Goal: Task Accomplishment & Management: Manage account settings

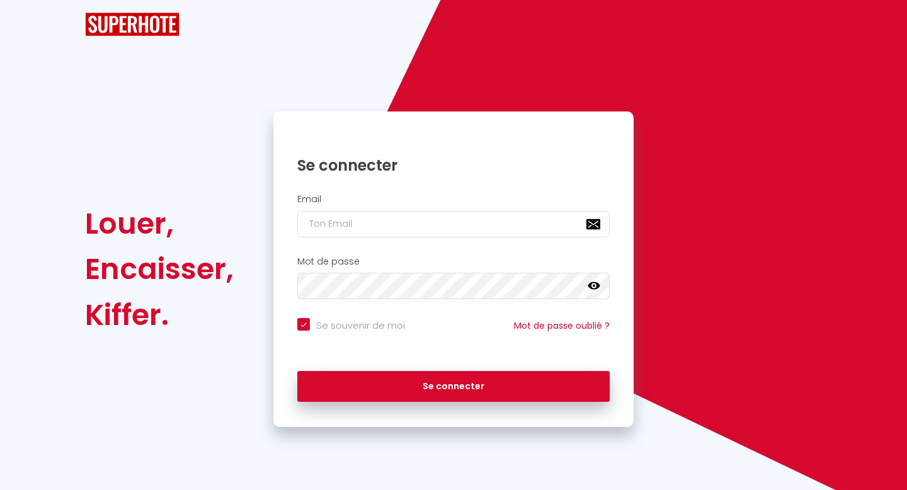
checkbox input "true"
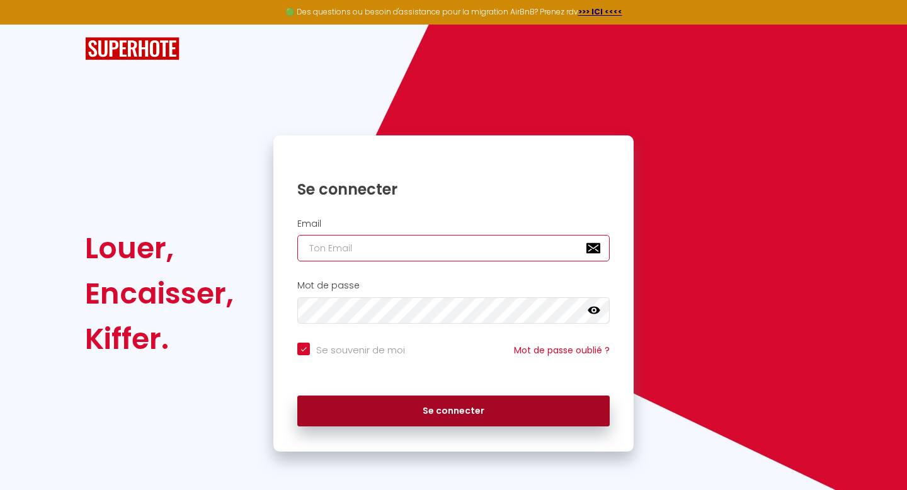
type input "[EMAIL_ADDRESS][DOMAIN_NAME]"
click at [456, 406] on button "Se connecter" at bounding box center [453, 411] width 312 height 31
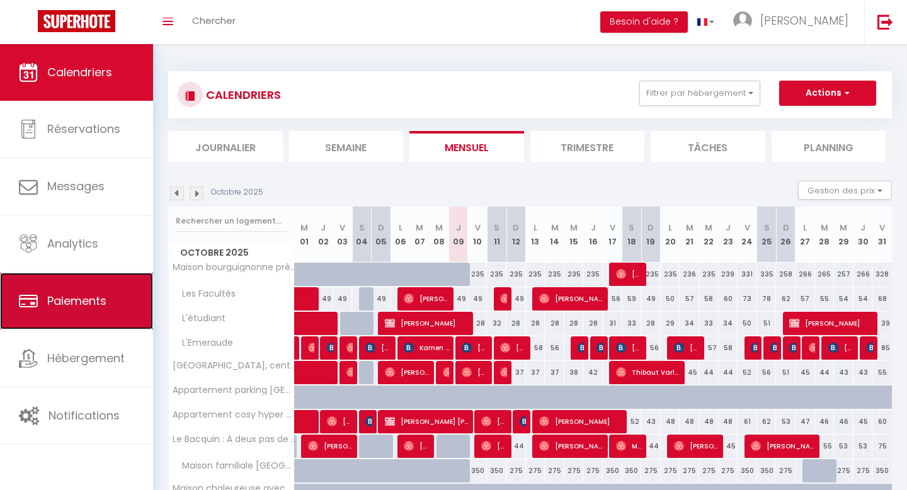
click at [64, 297] on span "Paiements" at bounding box center [76, 301] width 59 height 16
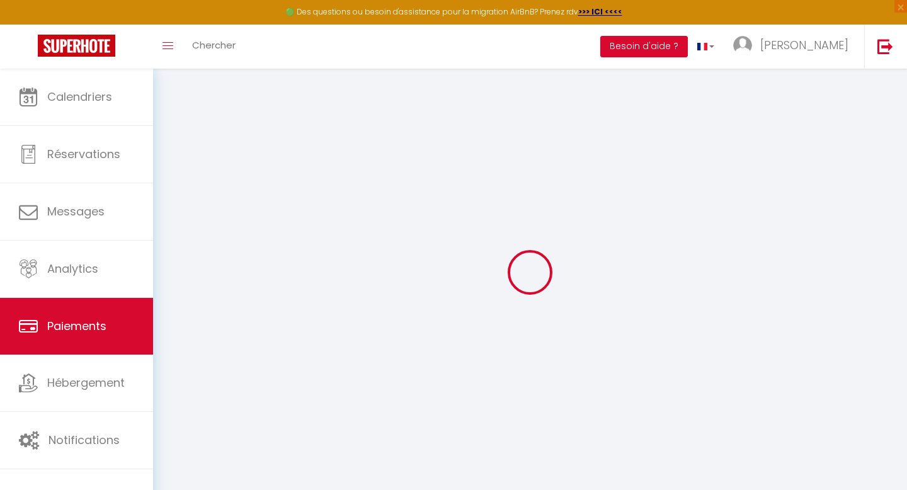
select select "2"
select select "0"
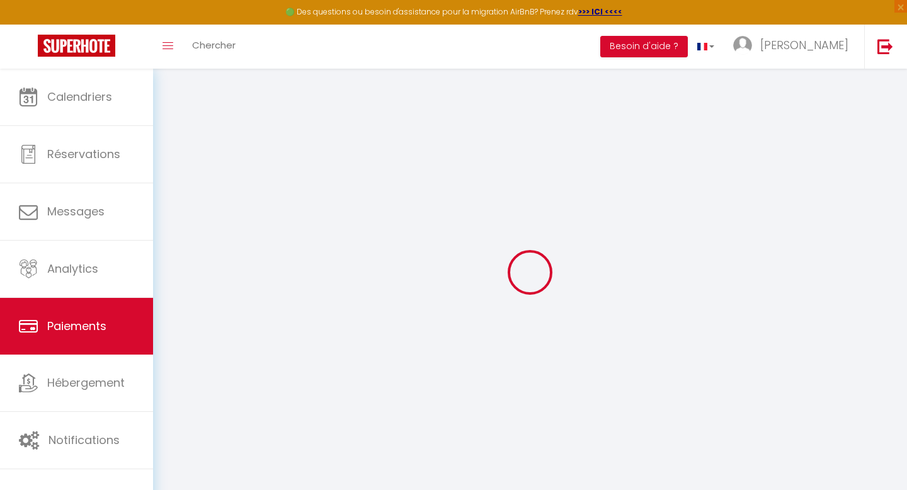
select select "0"
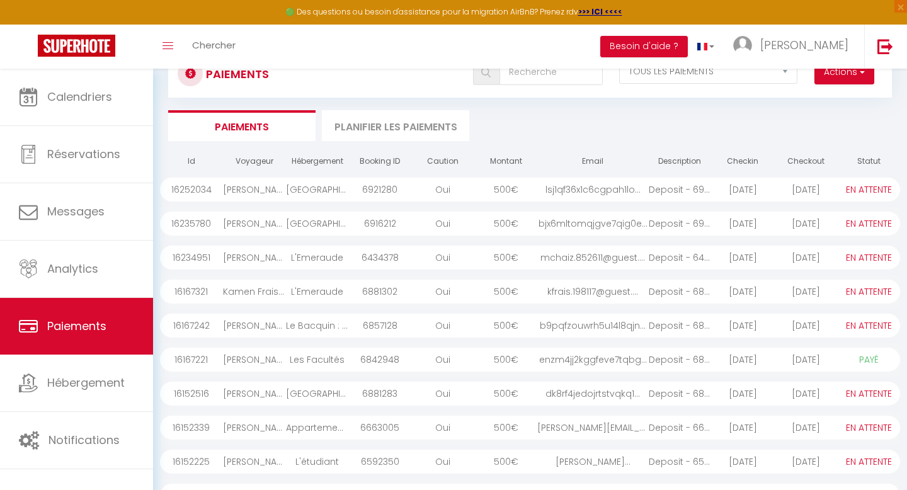
scroll to position [43, 0]
click at [738, 294] on div "2025-10-06" at bounding box center [742, 294] width 63 height 24
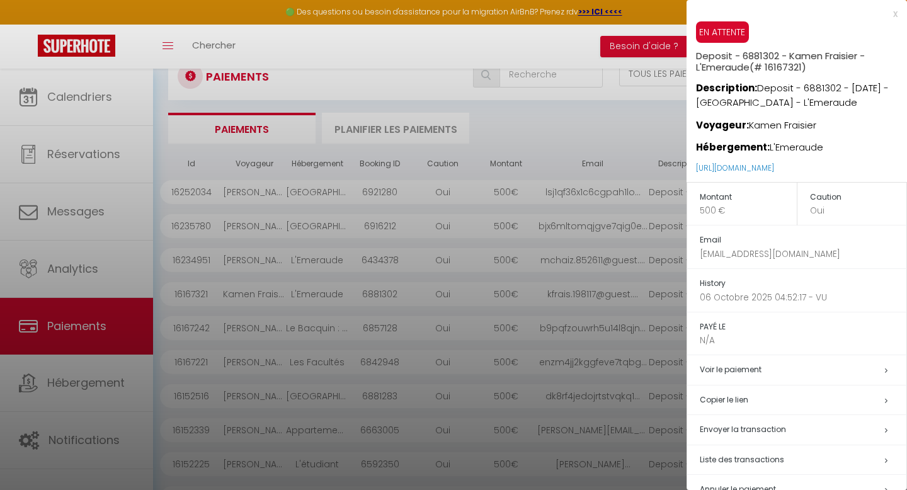
scroll to position [30, 0]
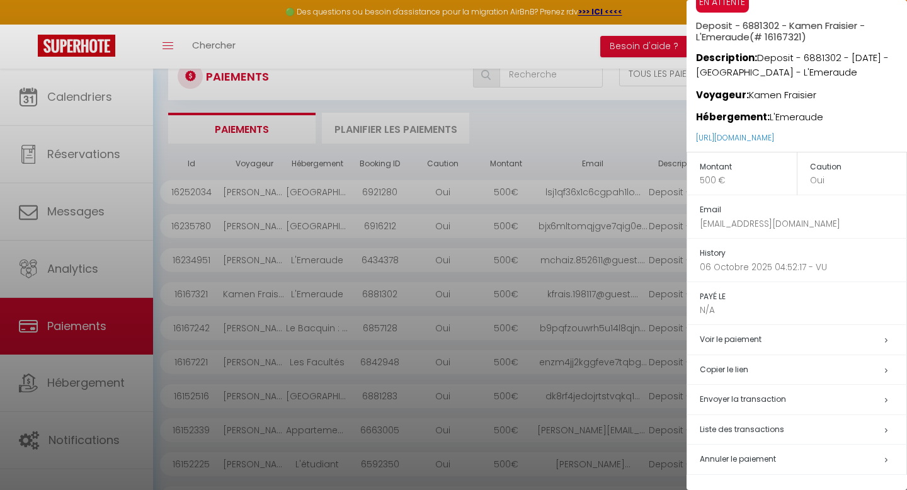
click at [513, 292] on div at bounding box center [453, 245] width 907 height 490
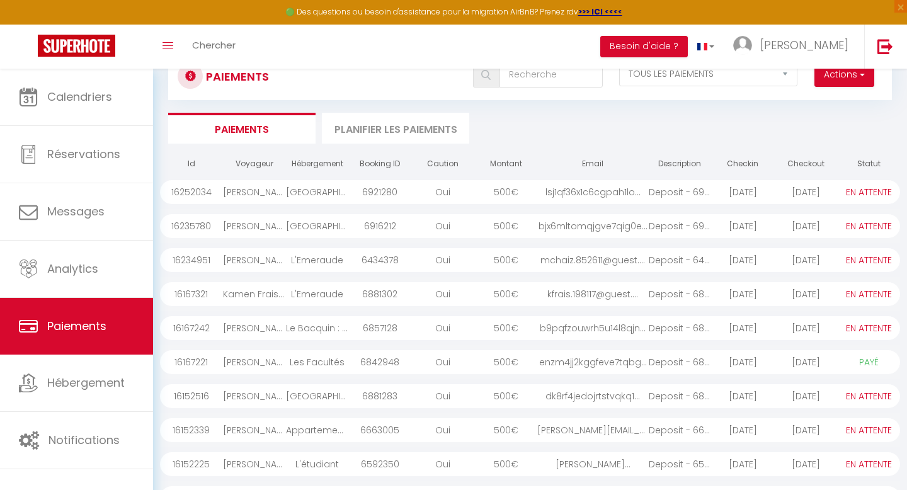
click at [749, 265] on div "2025-10-09" at bounding box center [742, 260] width 63 height 24
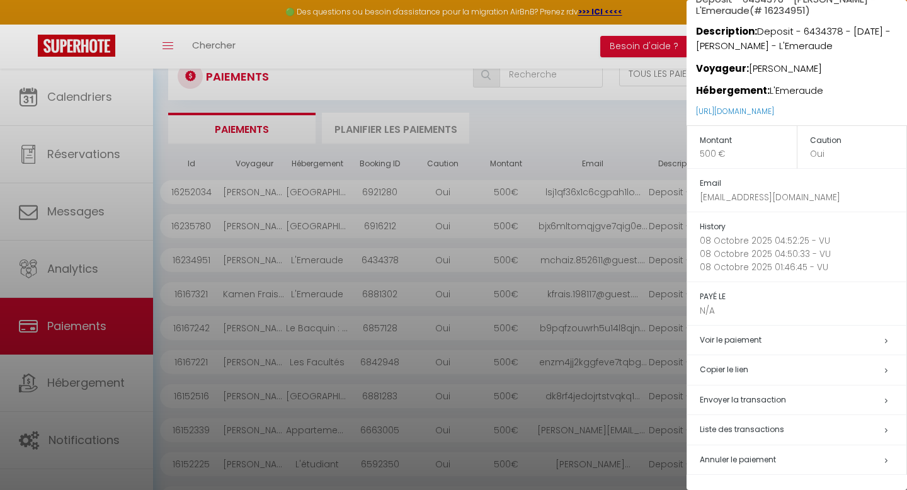
scroll to position [0, 0]
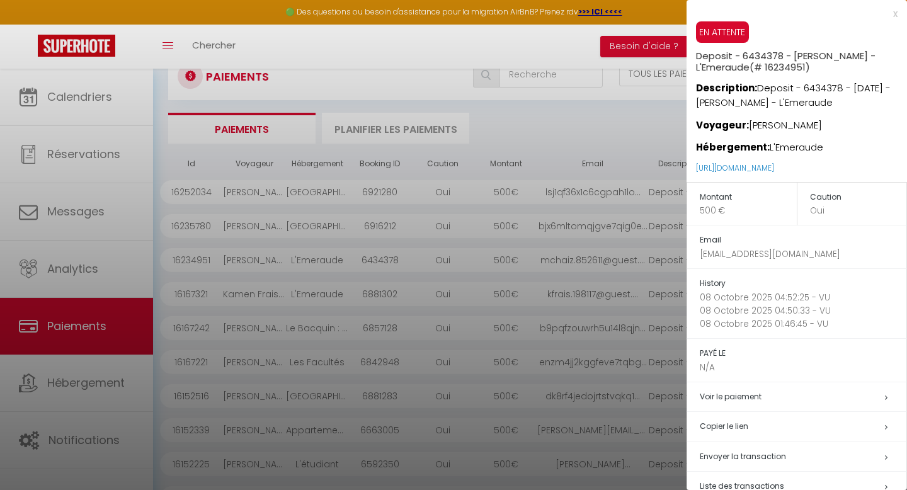
click at [619, 262] on div at bounding box center [453, 245] width 907 height 490
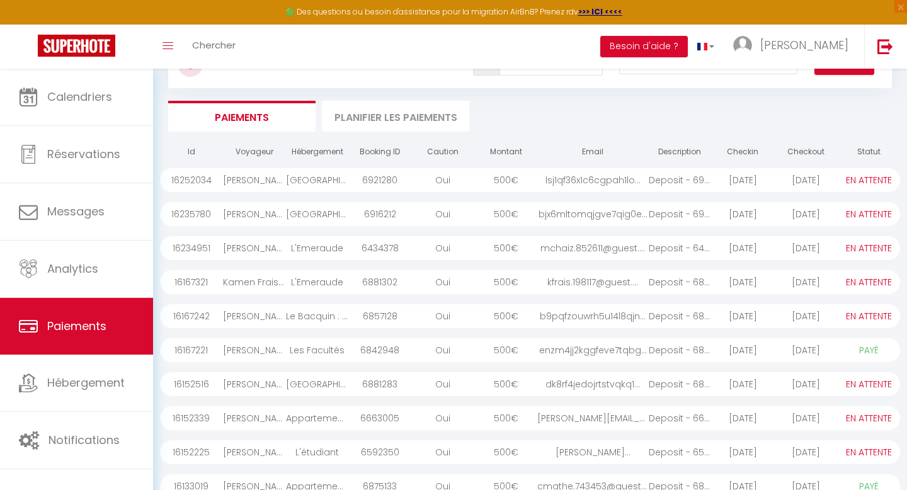
scroll to position [142, 0]
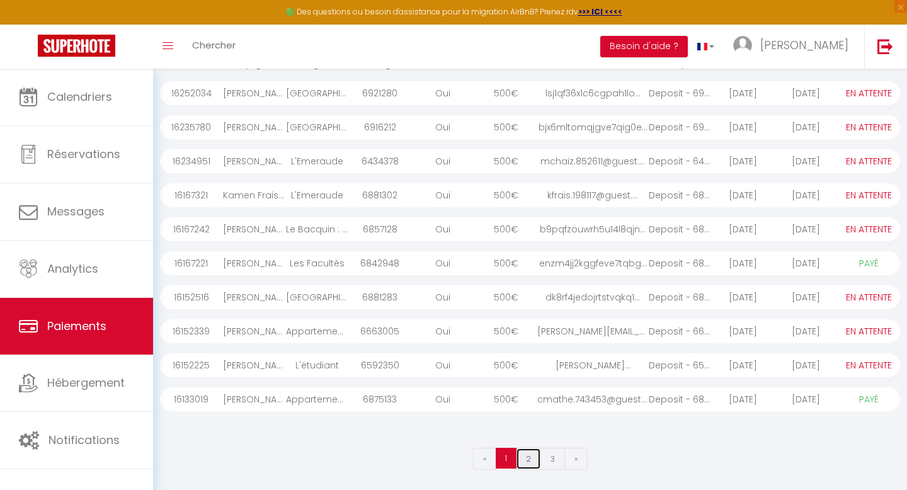
click at [529, 462] on link "2" at bounding box center [528, 459] width 25 height 22
click at [505, 460] on link "1" at bounding box center [507, 459] width 22 height 22
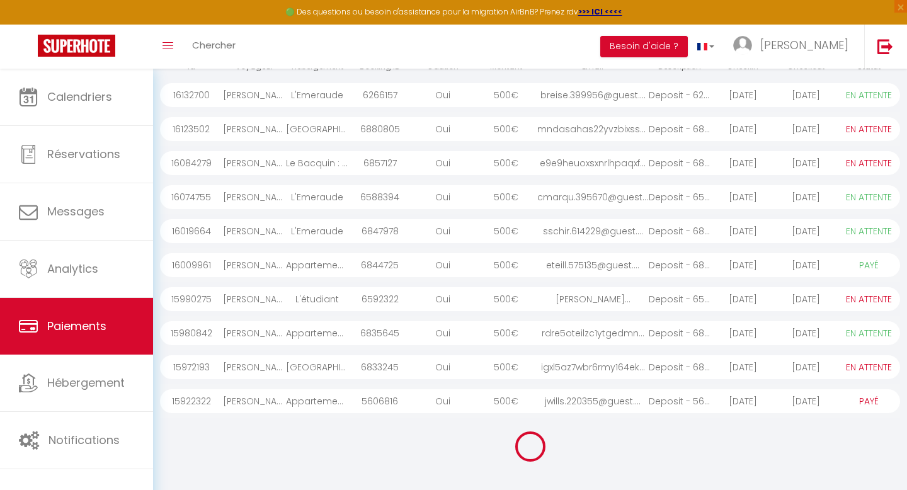
select select "0"
select select "1"
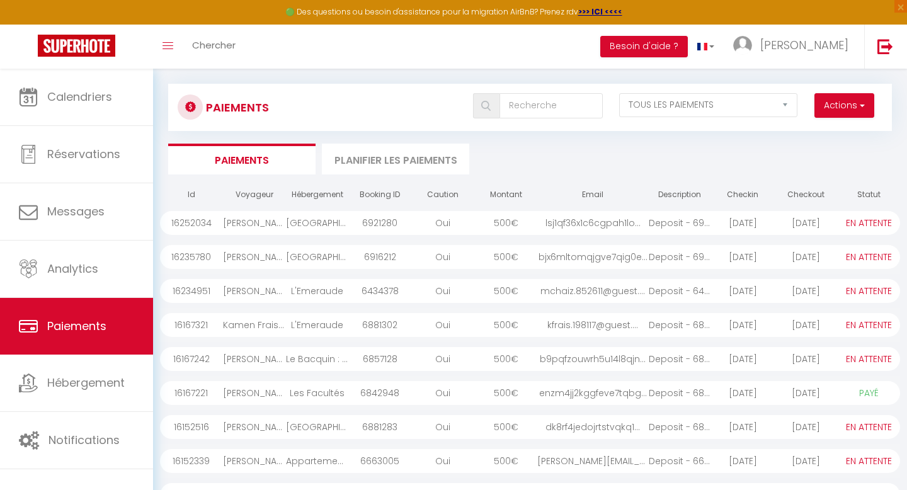
scroll to position [0, 0]
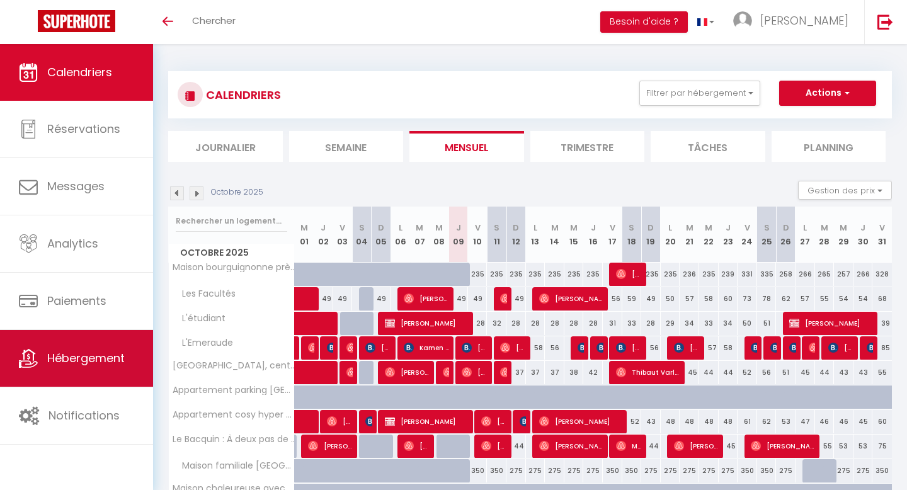
click at [64, 352] on span "Hébergement" at bounding box center [85, 358] width 77 height 16
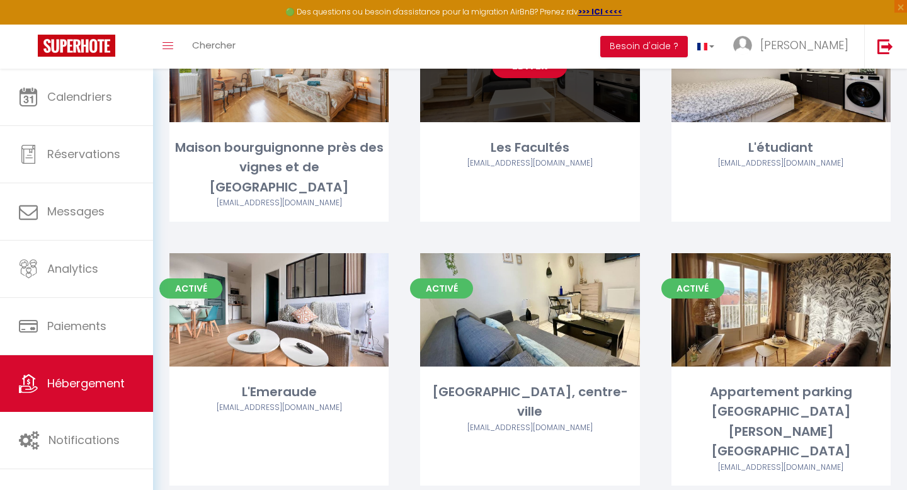
scroll to position [158, 0]
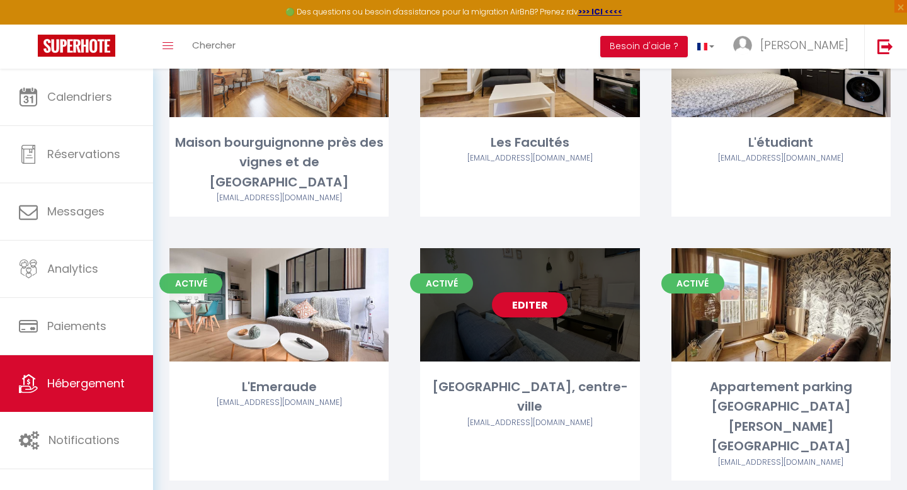
click at [536, 318] on div "Editer" at bounding box center [529, 304] width 219 height 113
select select "3"
select select "2"
select select "1"
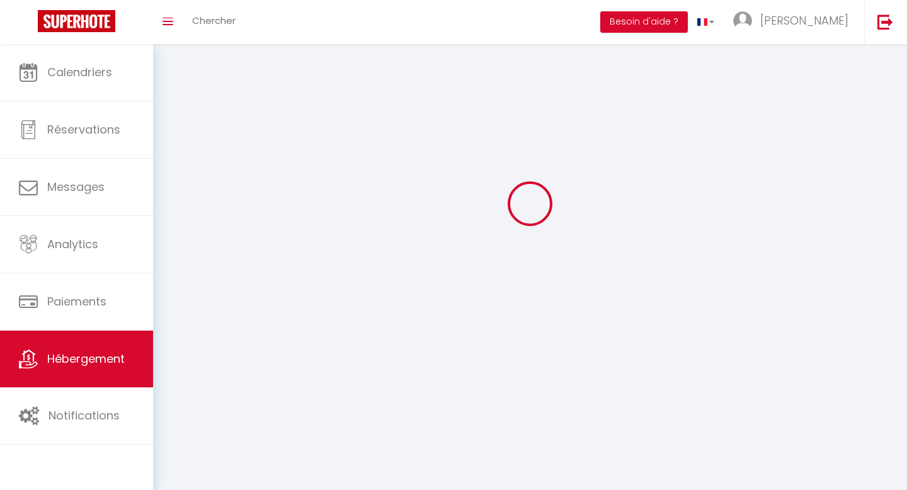
select select
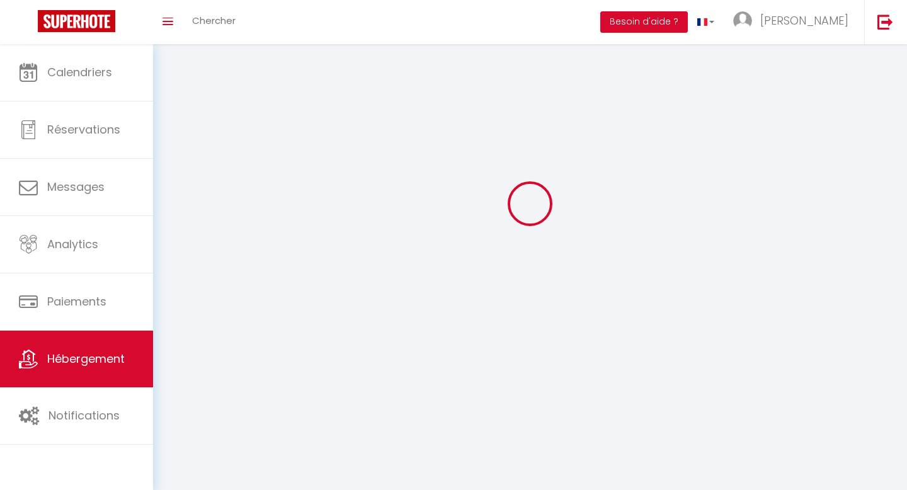
checkbox input "false"
select select
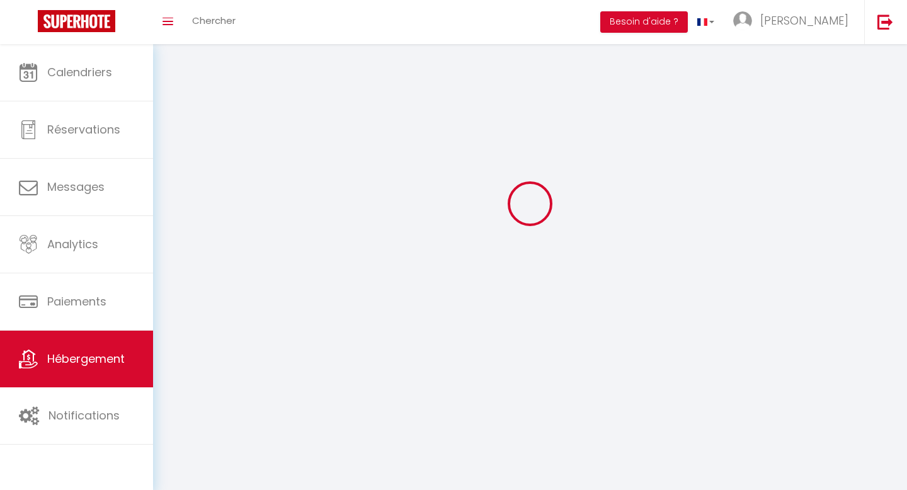
select select
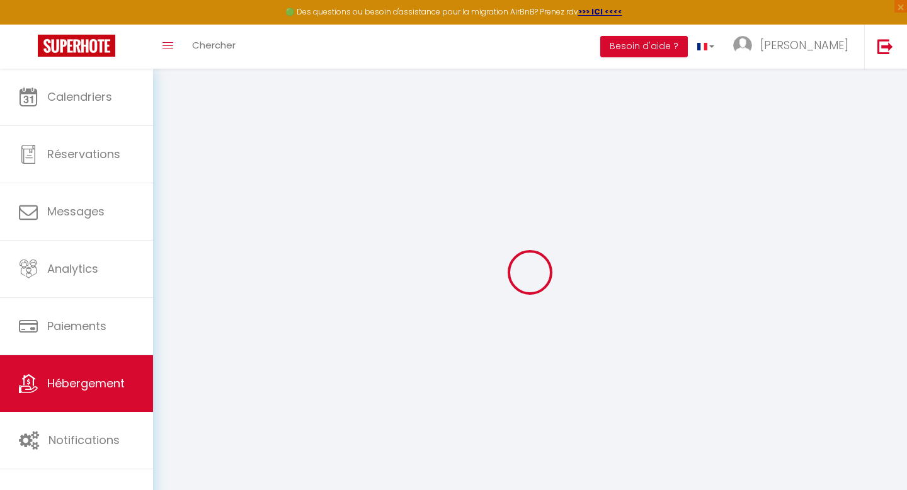
select select "13033-1010114977259115450"
select select "+ 19 %"
select select "+ 30 %"
select select "+ 9 %"
select select
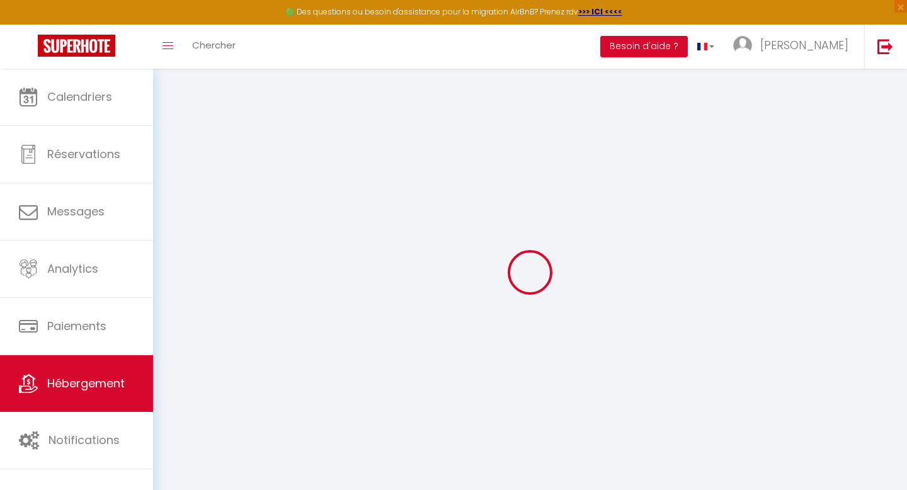
checkbox input "true"
checkbox input "false"
checkbox input "true"
checkbox input "false"
select select "EUR"
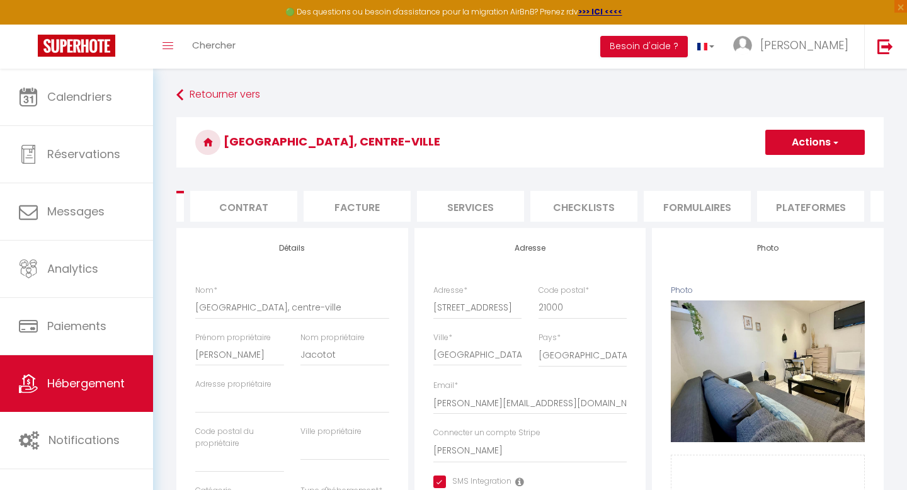
scroll to position [0, 162]
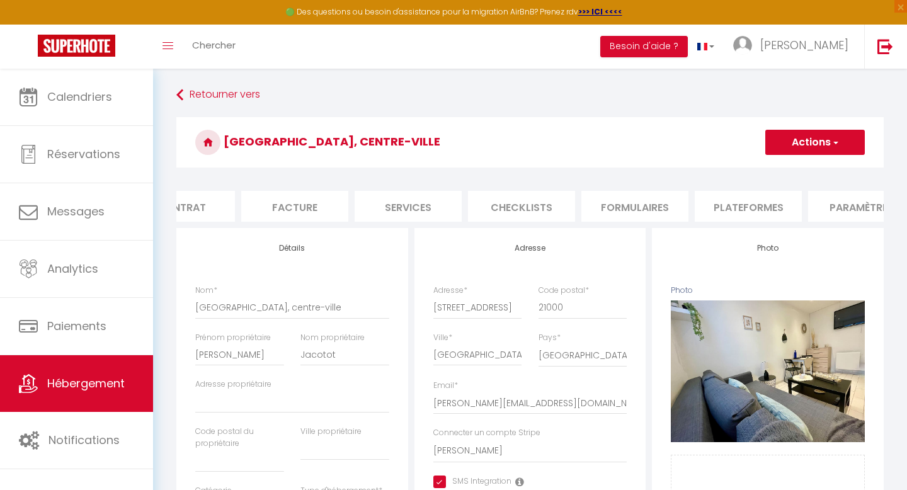
click at [749, 197] on li "Plateformes" at bounding box center [748, 206] width 107 height 31
select select
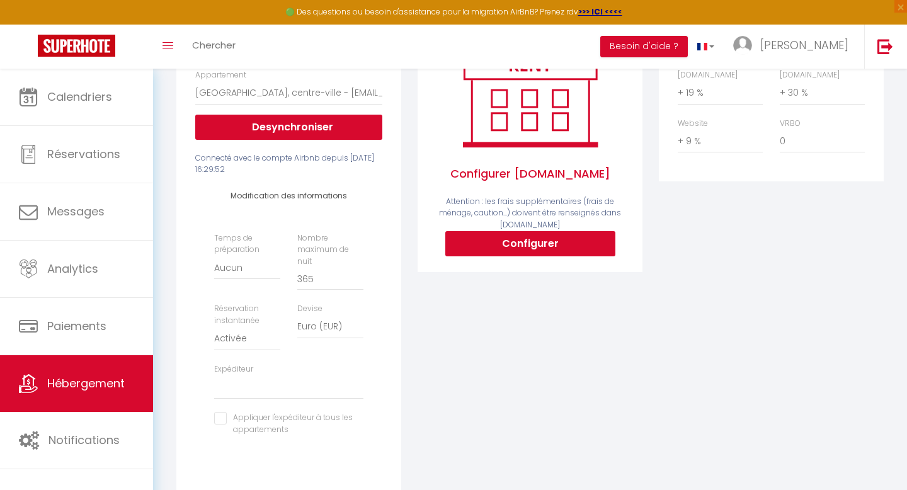
scroll to position [217, 0]
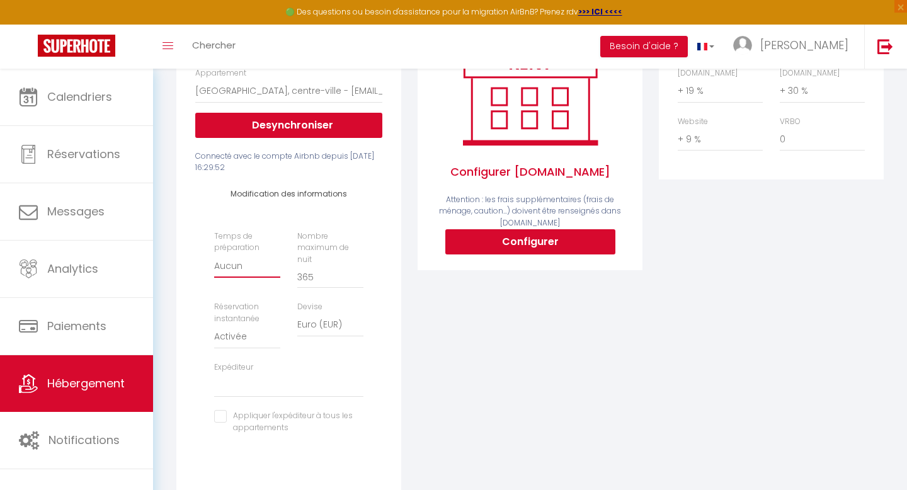
click at [239, 266] on select "Aucun 1 nuit avant et après chaque réservation 2 nuits avant et après chaque ré…" at bounding box center [247, 266] width 66 height 24
select select "1"
click at [214, 254] on select "Aucun 1 nuit avant et après chaque réservation 2 nuits avant et après chaque ré…" at bounding box center [247, 266] width 66 height 24
select select
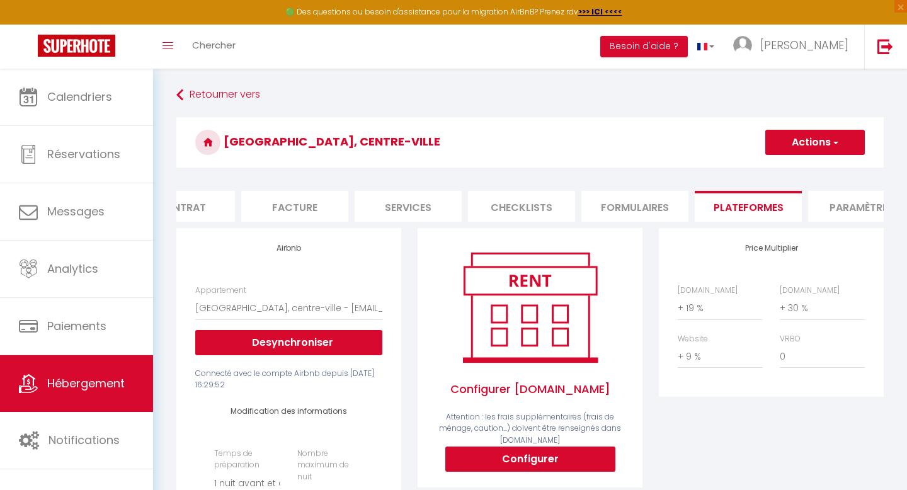
click at [812, 147] on button "Actions" at bounding box center [815, 142] width 100 height 25
click at [804, 162] on link "Enregistrer" at bounding box center [815, 170] width 100 height 16
select select "1"
select select "EUR"
select select
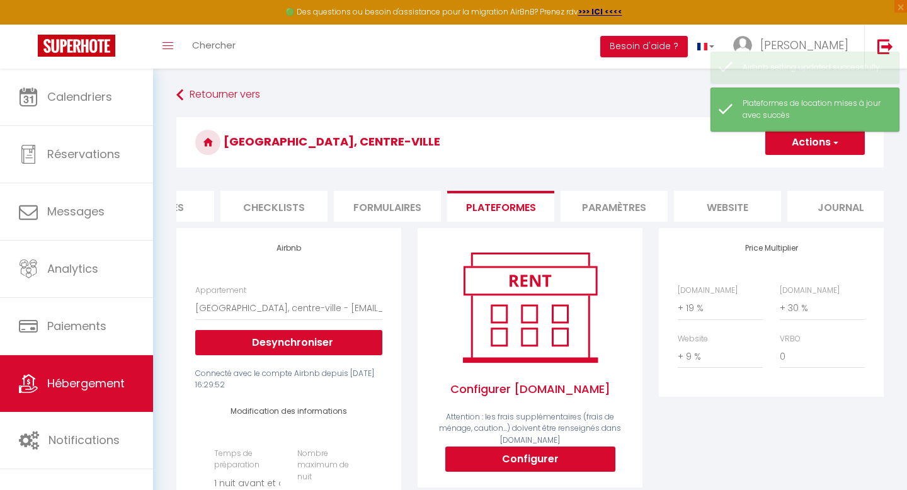
scroll to position [0, 426]
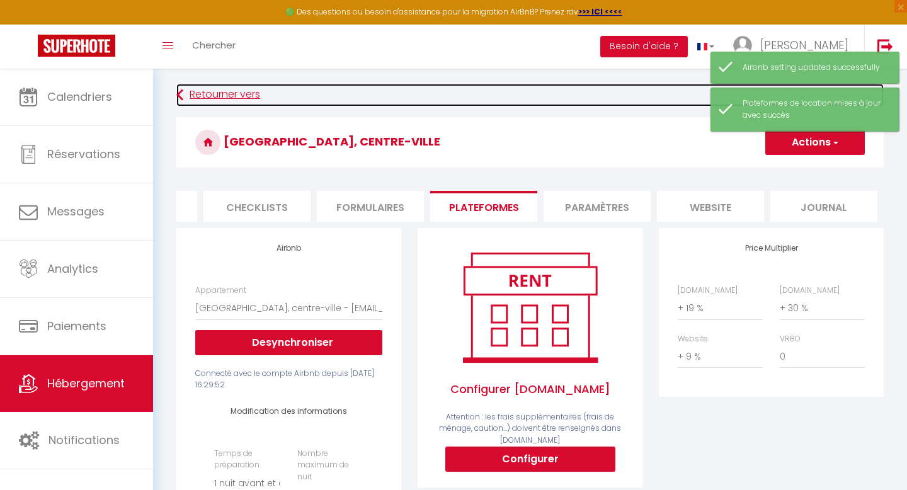
click at [202, 94] on link "Retourner vers" at bounding box center [529, 95] width 707 height 23
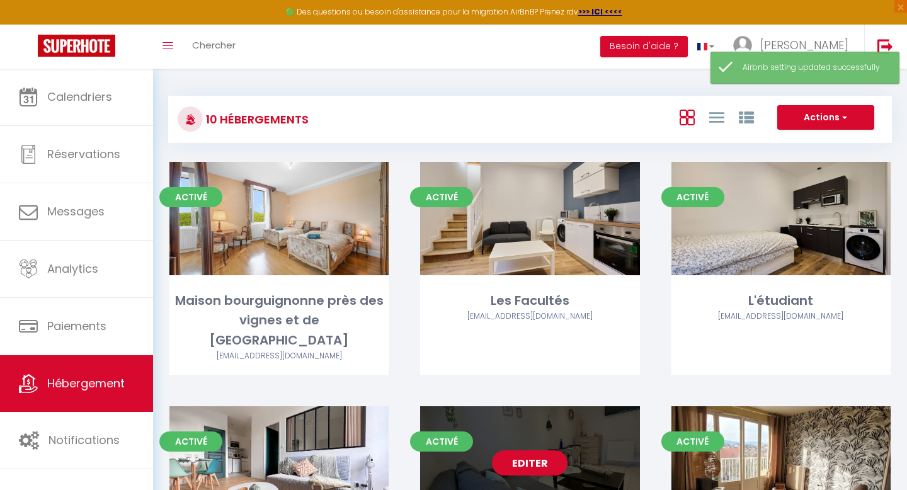
click at [546, 450] on link "Editer" at bounding box center [530, 462] width 76 height 25
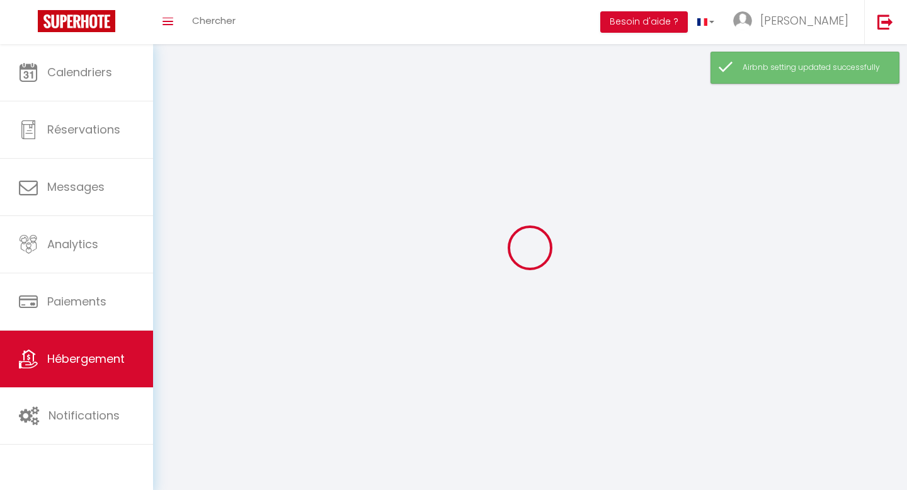
select select
select select "28"
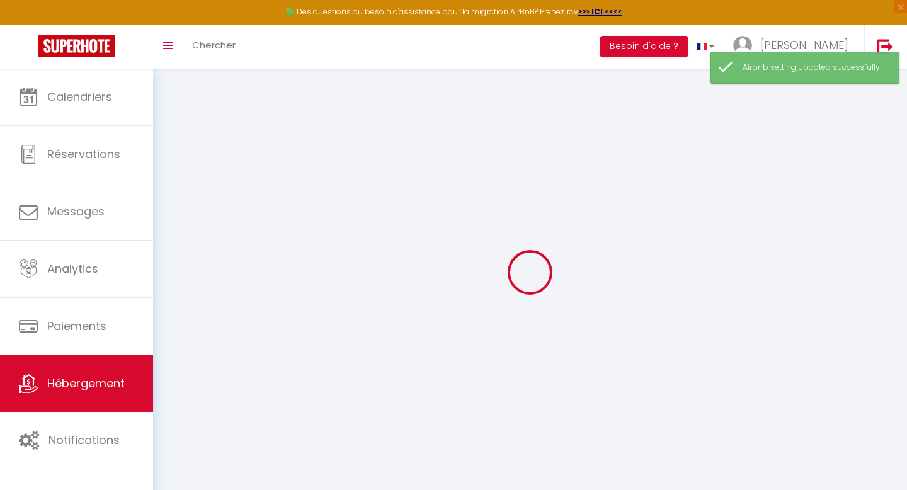
select select
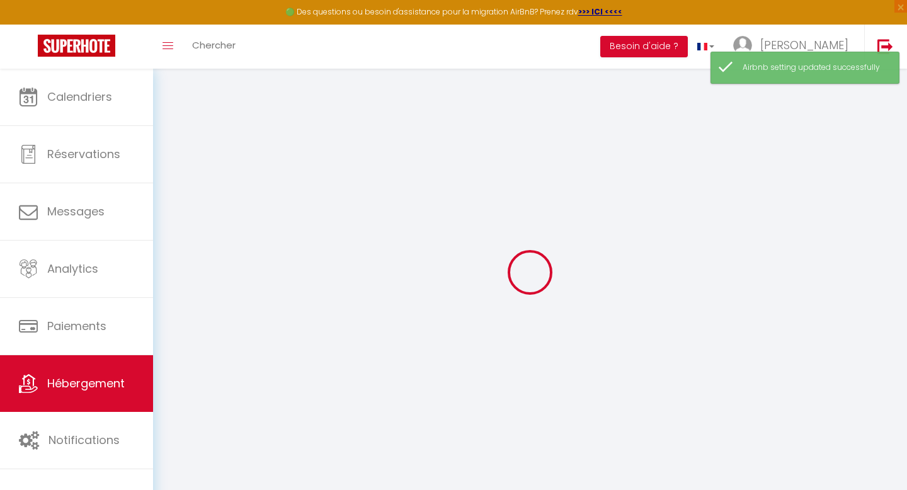
select select
checkbox input "false"
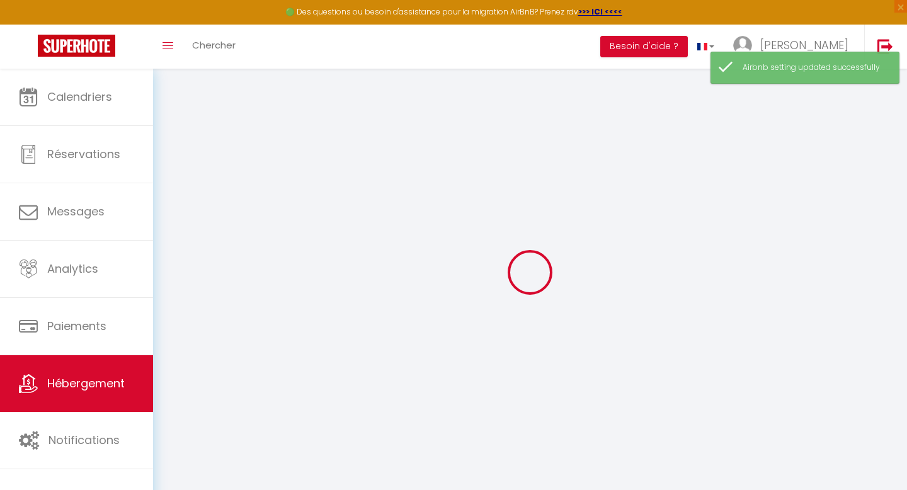
select select
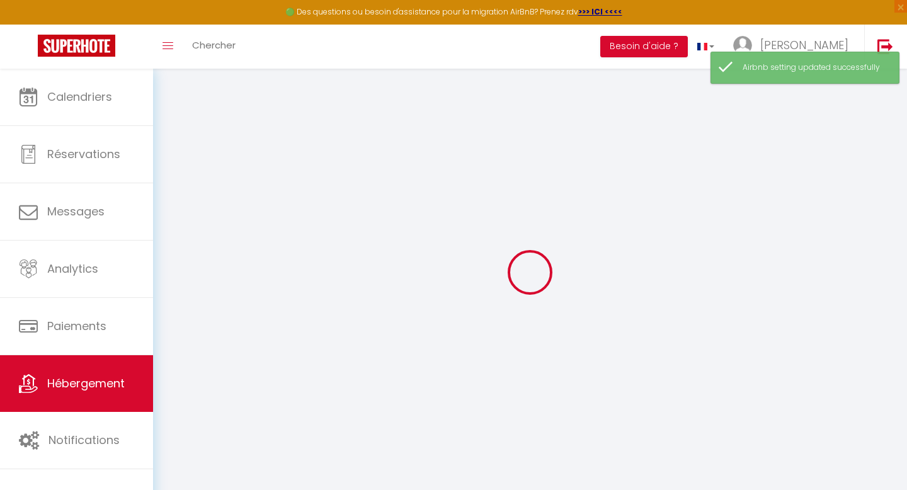
select select
checkbox input "false"
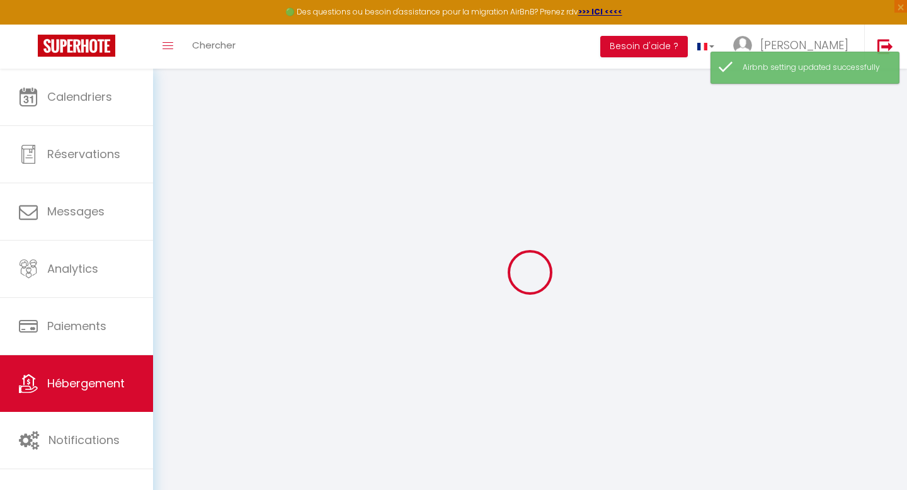
checkbox input "false"
select select
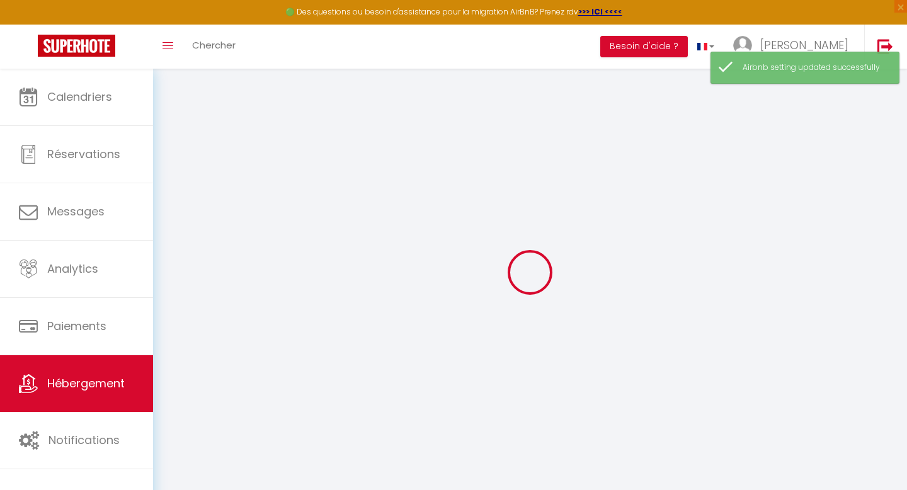
select select
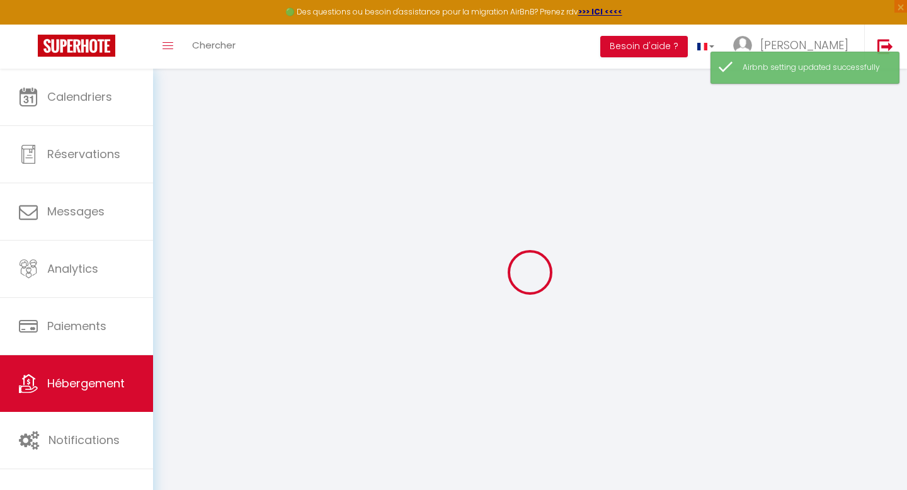
checkbox input "false"
select select
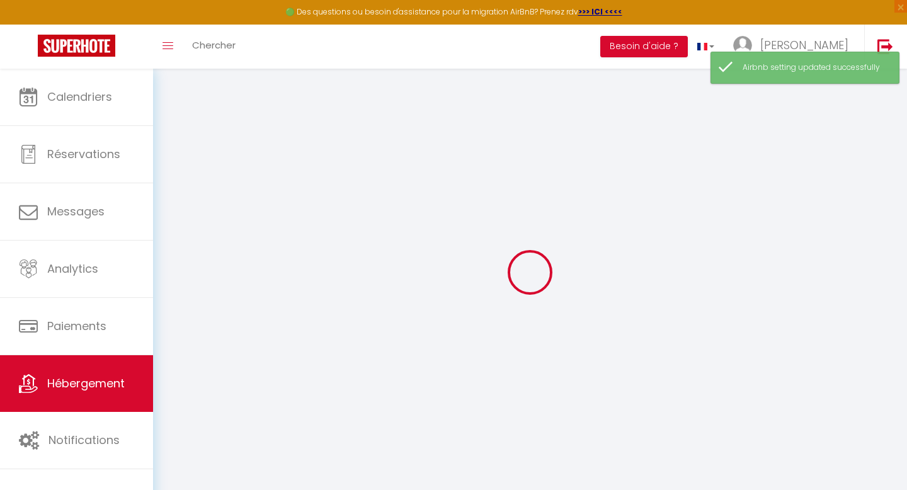
select select
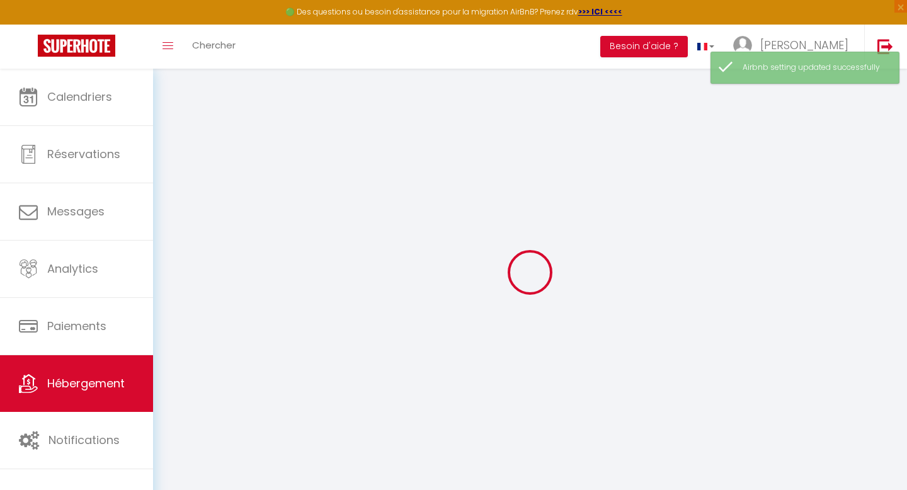
select select
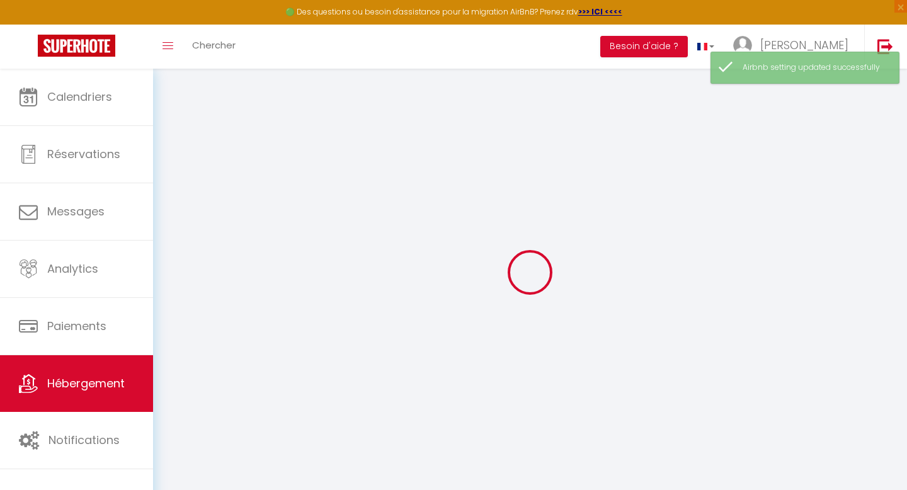
select select
checkbox input "false"
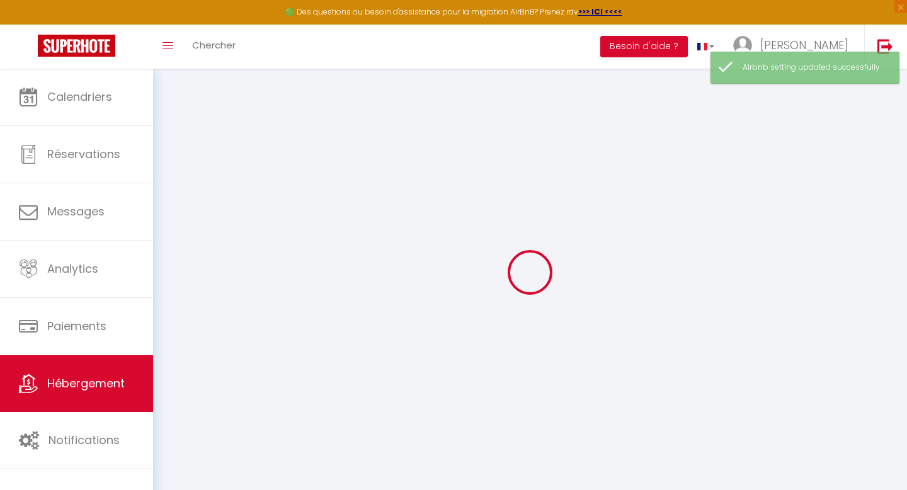
select select
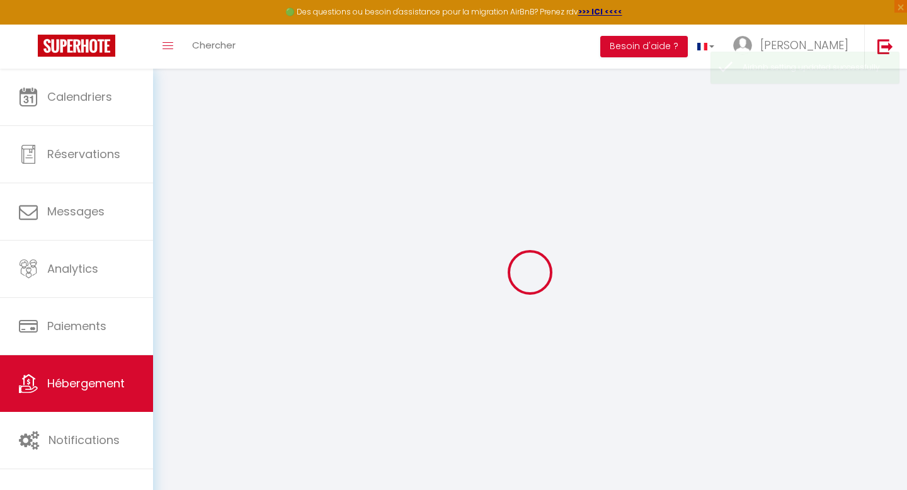
select select
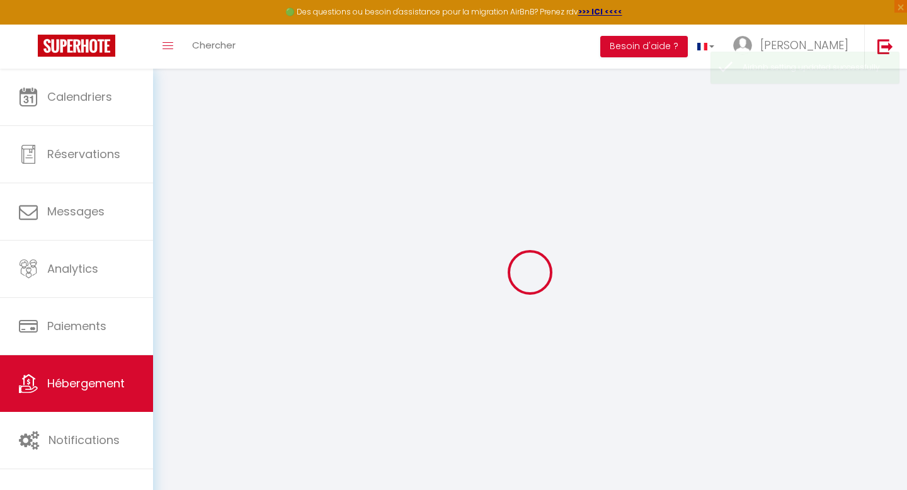
select select
checkbox input "false"
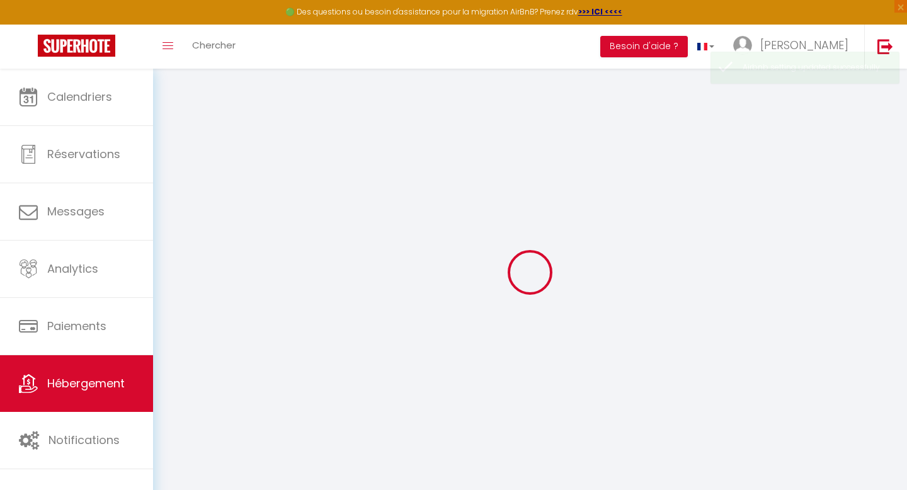
select select
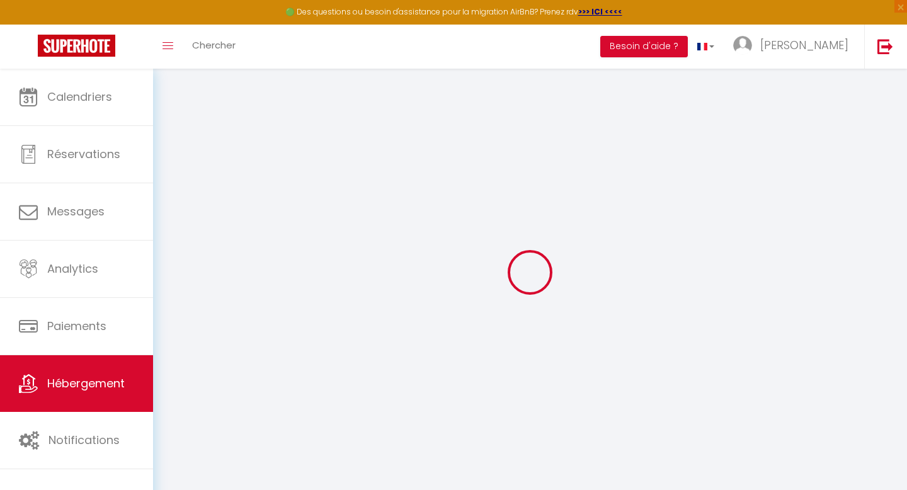
select select
checkbox input "false"
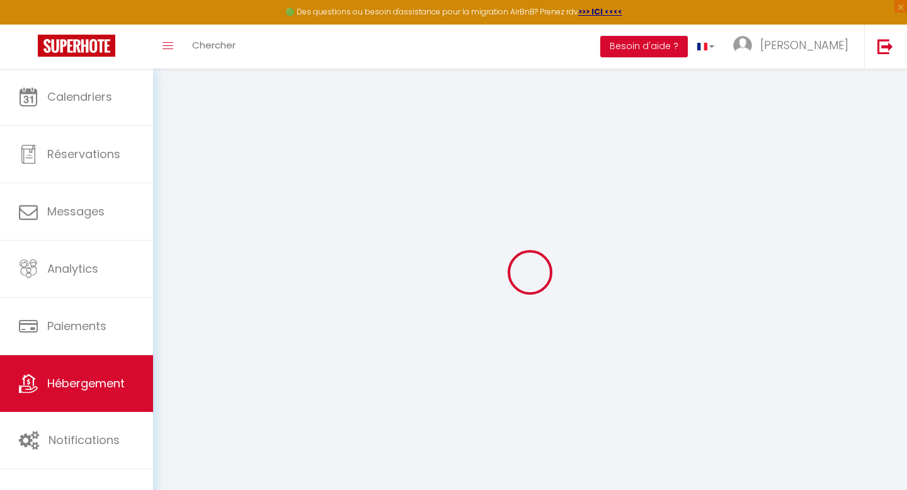
checkbox input "false"
select select
type input "[GEOGRAPHIC_DATA], centre-ville"
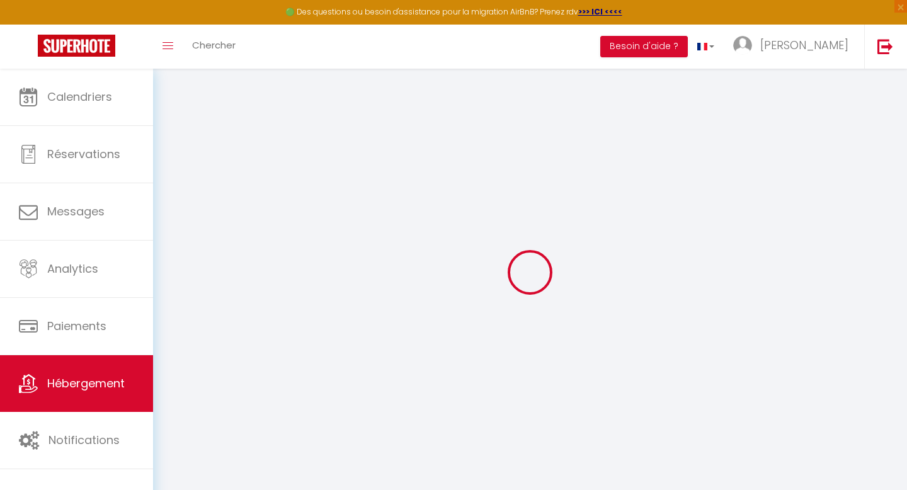
type input "[PERSON_NAME]"
type input "Jacotot"
select select "2"
select select "0"
type input "40"
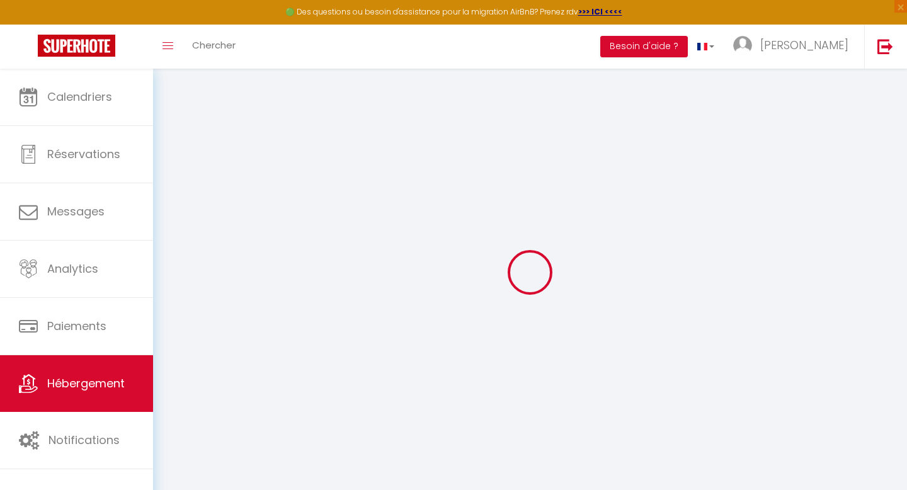
type input "6"
type input "30"
type input "500"
select select
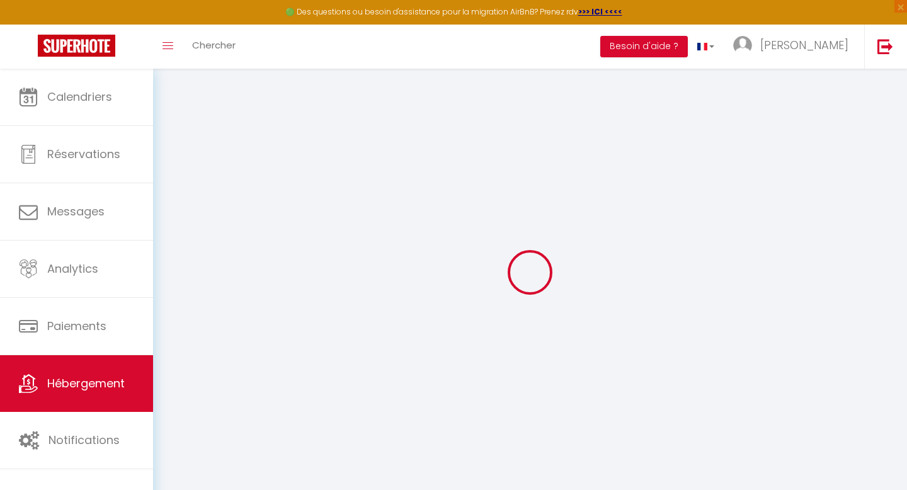
select select
type input "[STREET_ADDRESS]"
type input "21000"
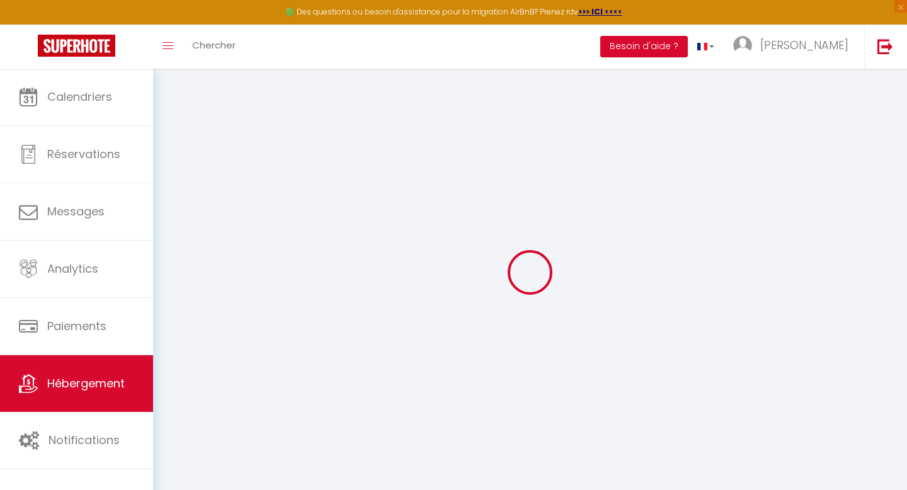
type input "[GEOGRAPHIC_DATA]"
type input "[PERSON_NAME][EMAIL_ADDRESS][DOMAIN_NAME]"
select select "15843"
checkbox input "true"
checkbox input "false"
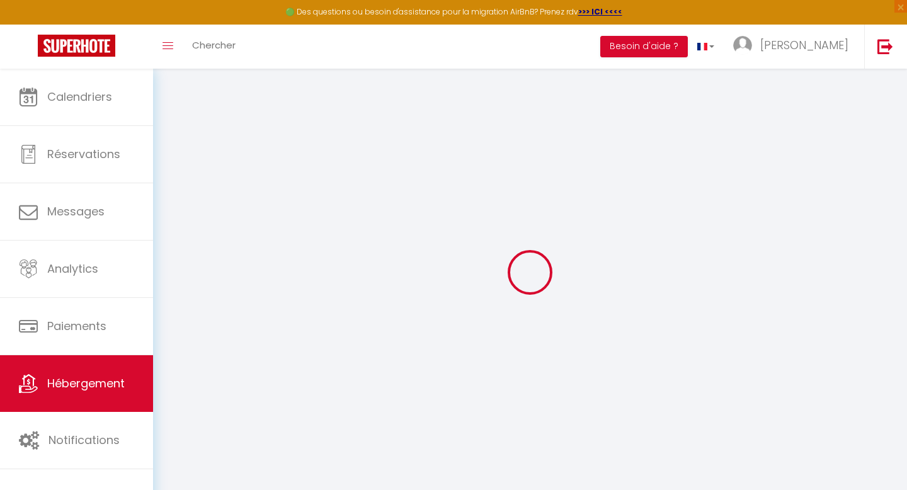
checkbox input "true"
checkbox input "false"
type input "30"
type input "0"
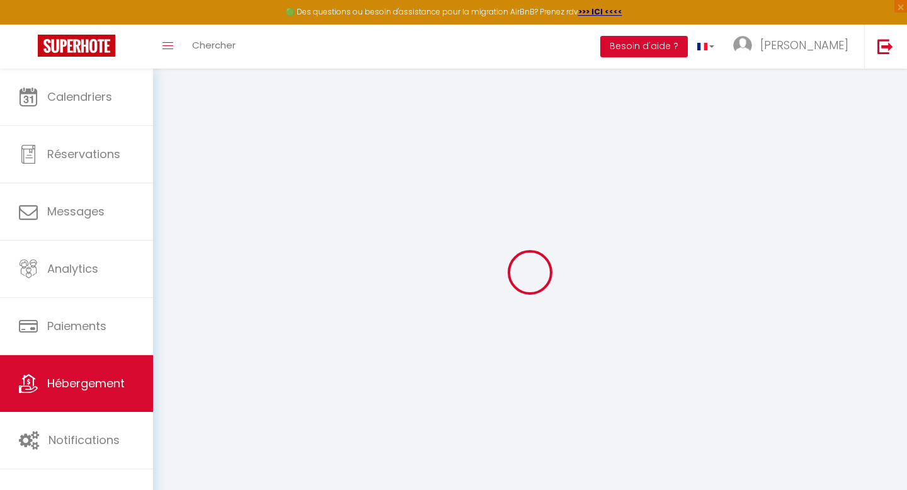
type input "150"
select select
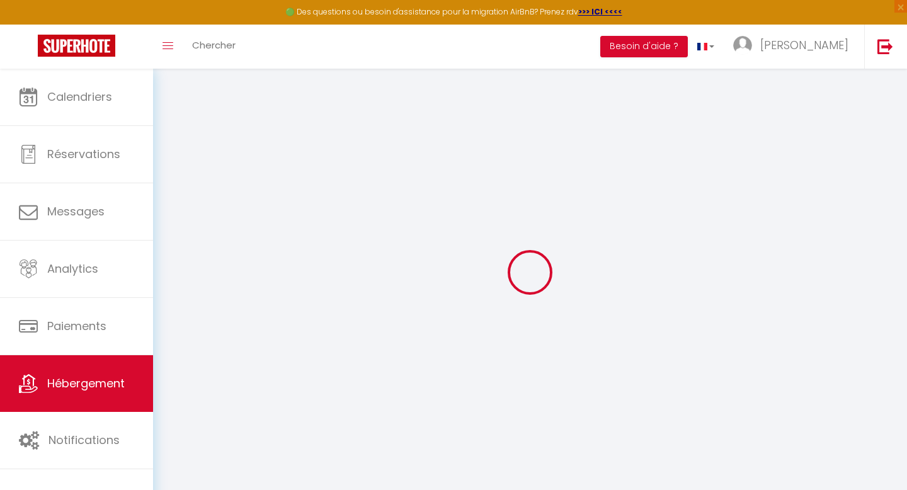
select select
checkbox input "true"
checkbox input "false"
checkbox input "true"
checkbox input "false"
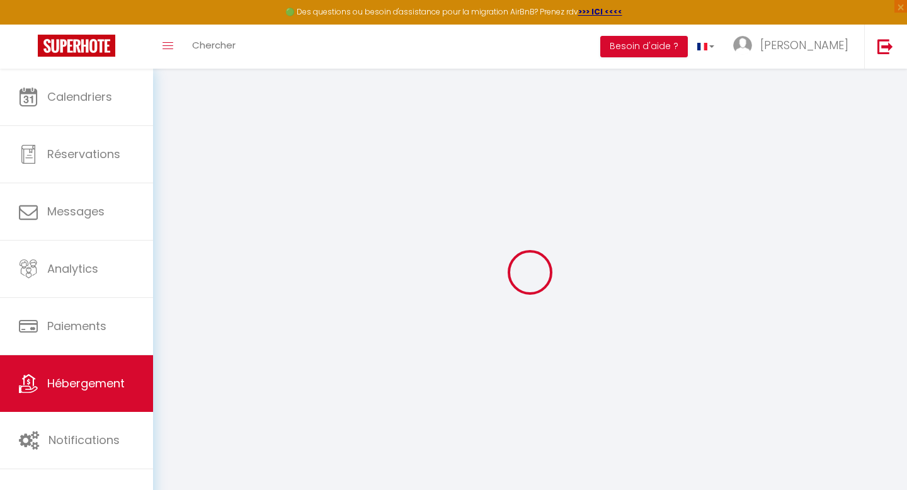
select select
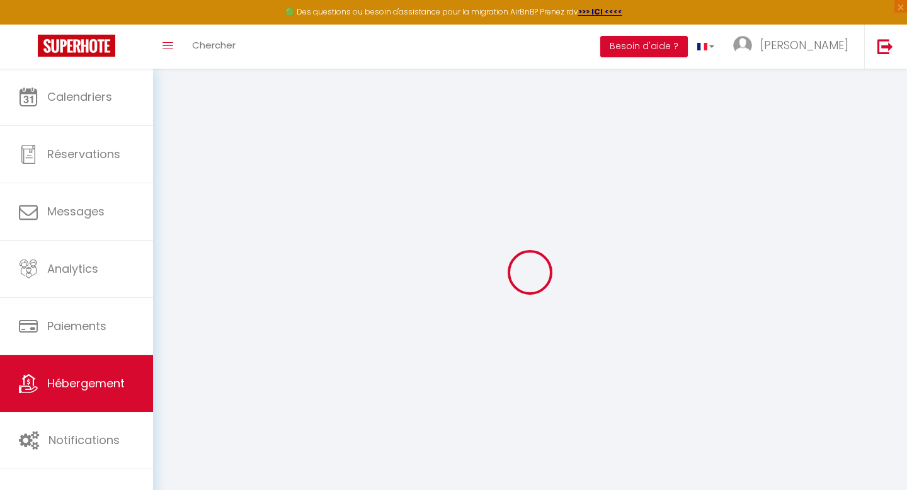
checkbox input "true"
checkbox input "false"
checkbox input "true"
checkbox input "false"
checkbox input "true"
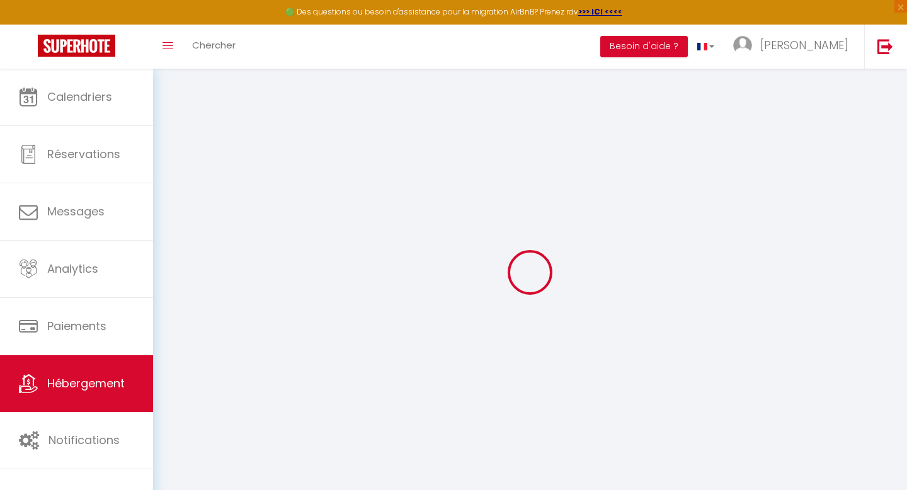
checkbox input "false"
checkbox input "true"
checkbox input "false"
select select "16:00"
select select
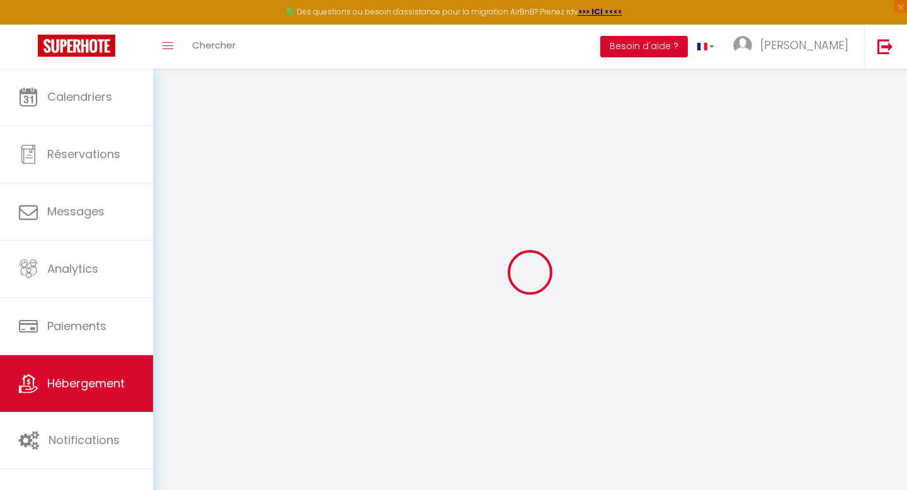
select select "11:00"
select select "30"
select select "120"
select select "40026"
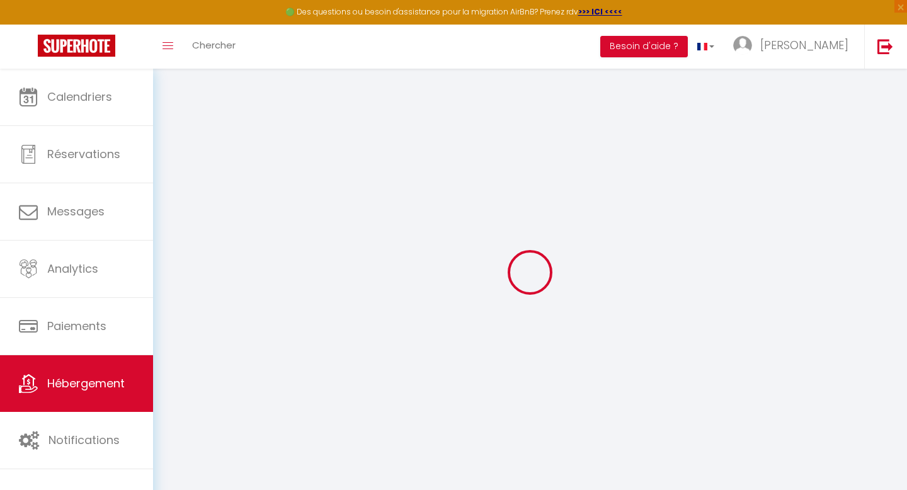
select select
checkbox input "true"
checkbox input "false"
checkbox input "true"
checkbox input "false"
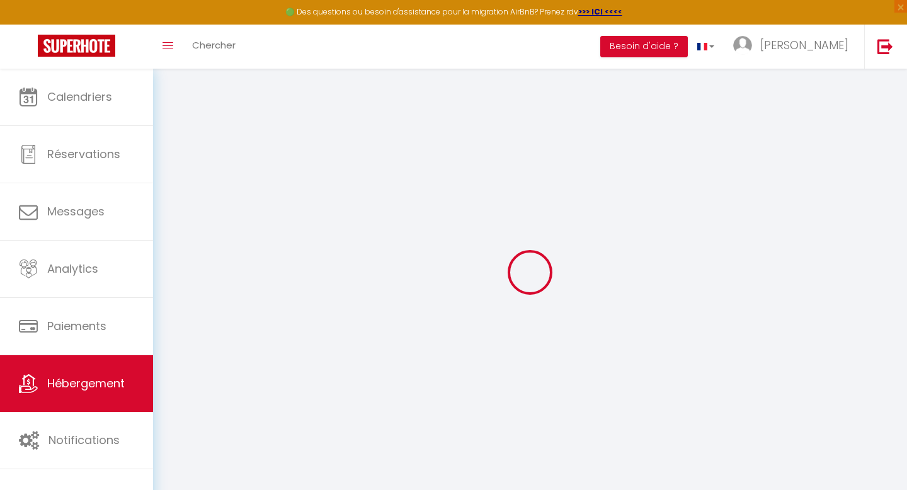
select select
checkbox input "true"
checkbox input "false"
checkbox input "true"
checkbox input "false"
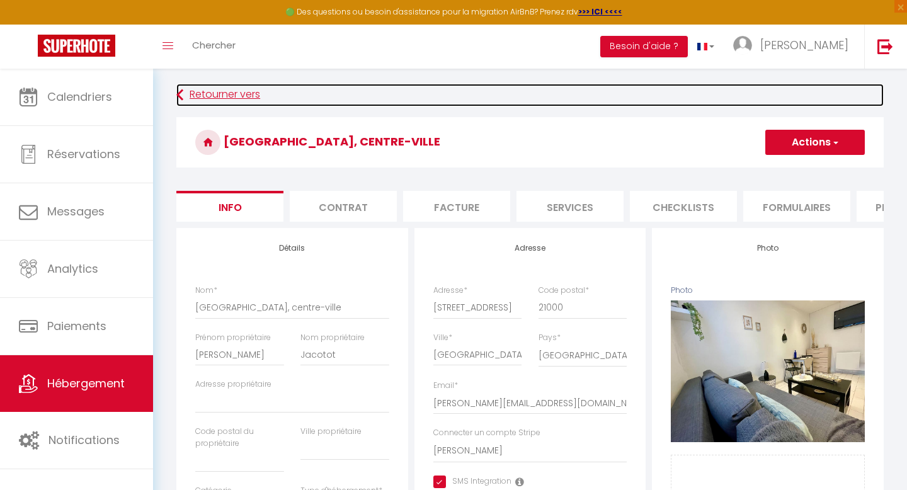
click at [214, 93] on link "Retourner vers" at bounding box center [529, 95] width 707 height 23
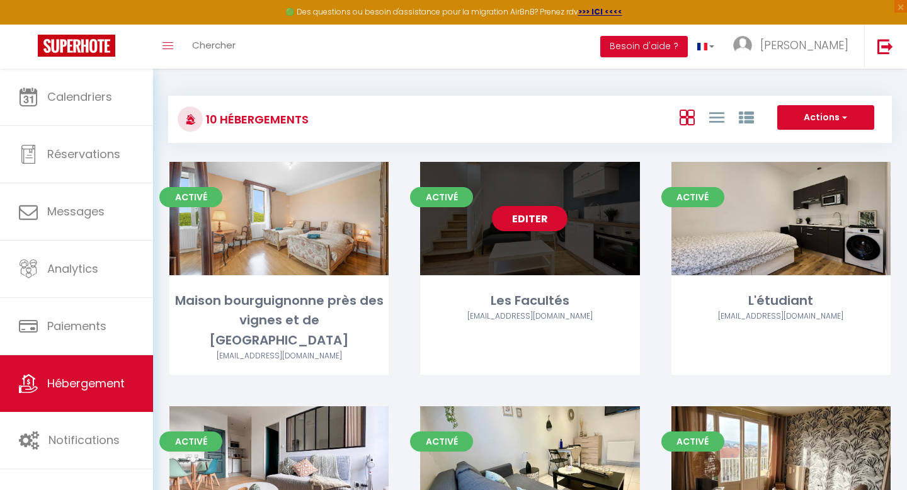
click at [508, 249] on div "Editer" at bounding box center [529, 218] width 219 height 113
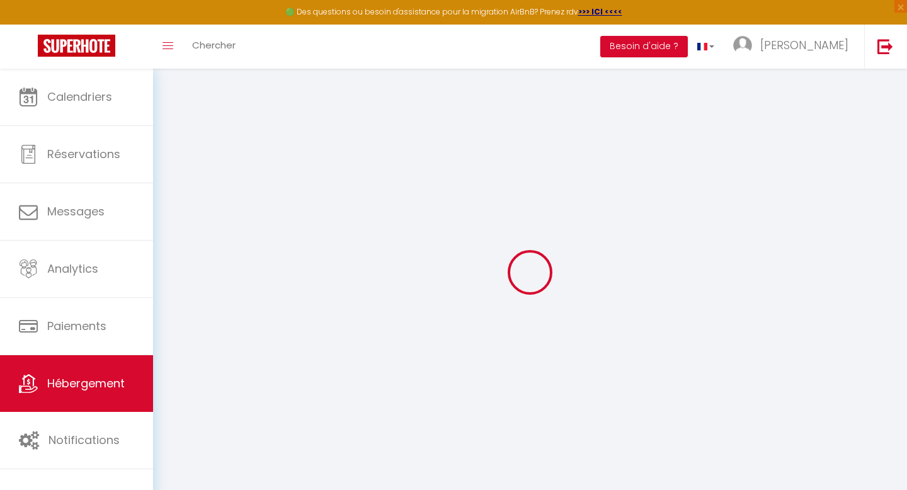
select select "16822-1086022281852675574"
select select "+ 19 %"
select select "+ 30 %"
select select "+ 10 %"
checkbox input "true"
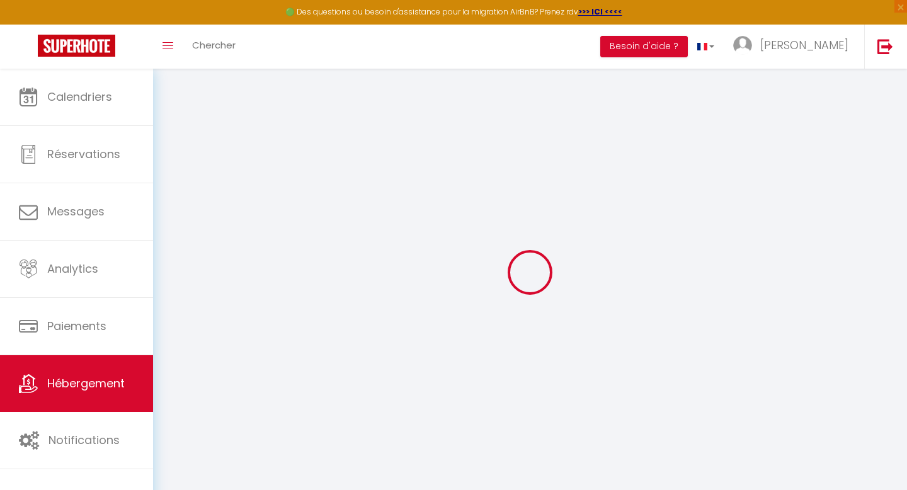
checkbox input "false"
checkbox input "true"
checkbox input "false"
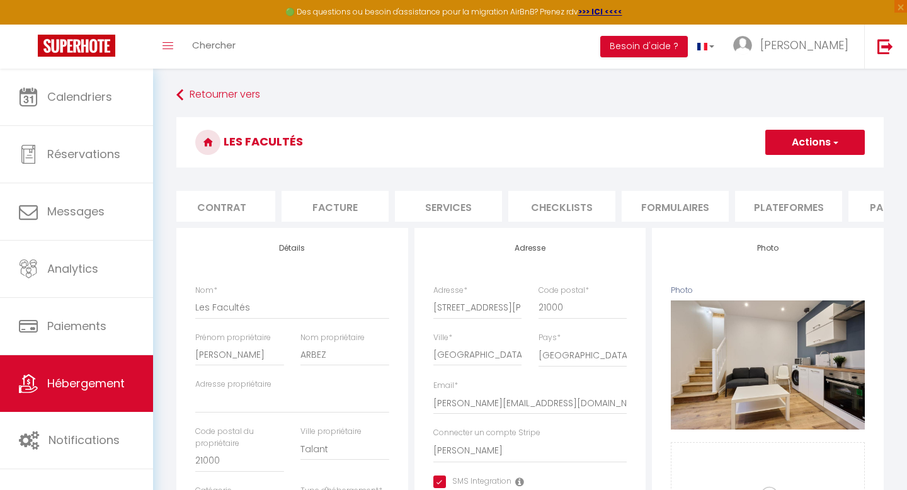
scroll to position [0, 124]
click at [781, 209] on li "Plateformes" at bounding box center [786, 206] width 107 height 31
select select
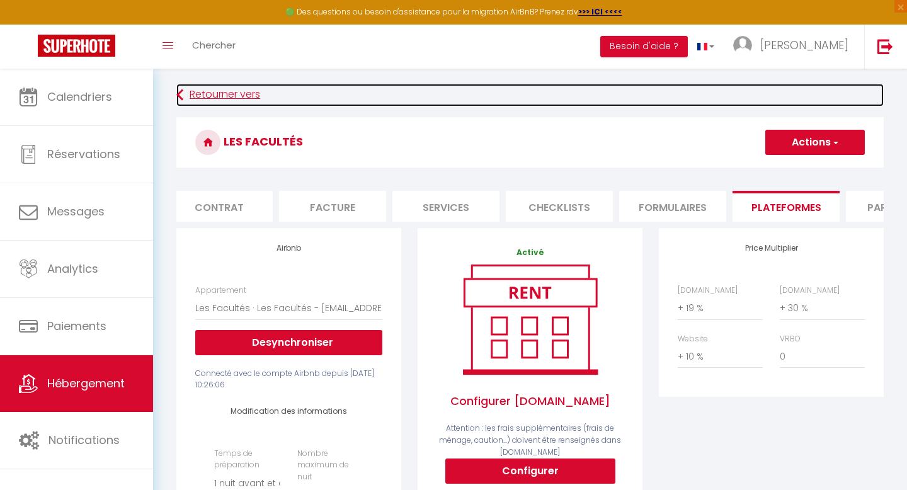
click at [215, 96] on link "Retourner vers" at bounding box center [529, 95] width 707 height 23
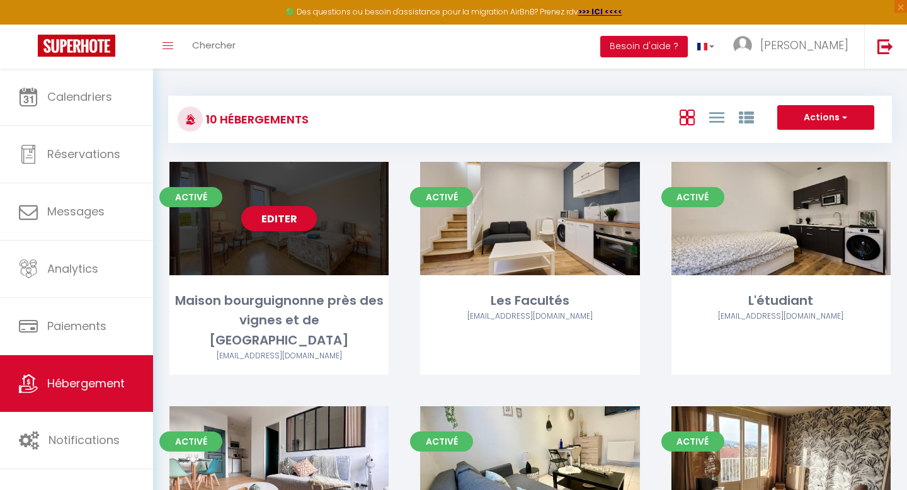
click at [297, 246] on div "Editer" at bounding box center [278, 218] width 219 height 113
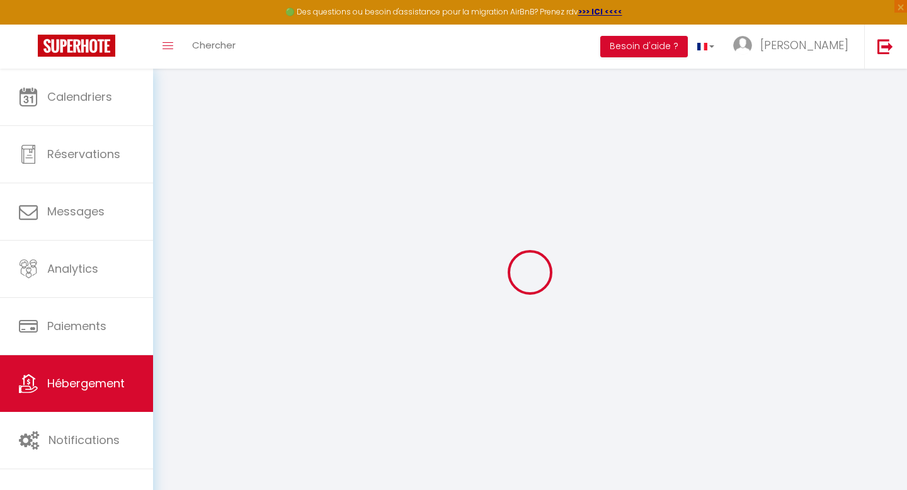
checkbox input "true"
checkbox input "false"
checkbox input "true"
checkbox input "false"
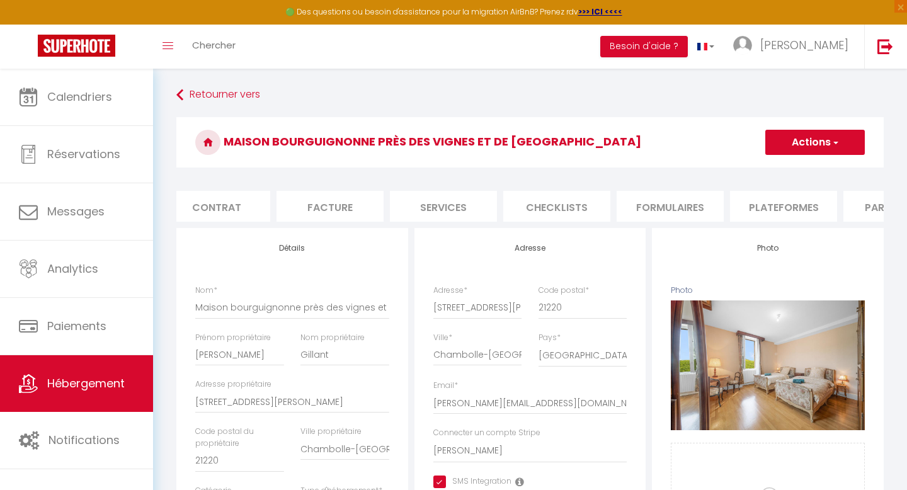
scroll to position [0, 132]
click at [771, 208] on li "Plateformes" at bounding box center [778, 206] width 107 height 31
select select
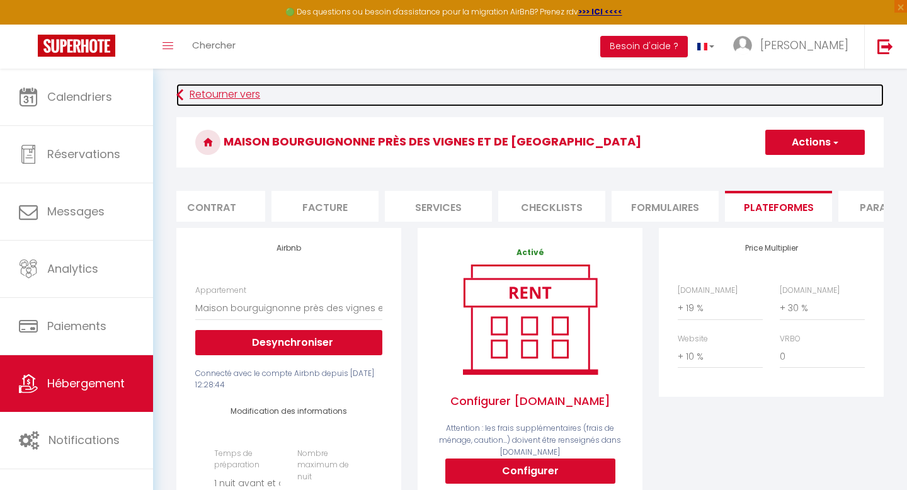
click at [205, 93] on link "Retourner vers" at bounding box center [529, 95] width 707 height 23
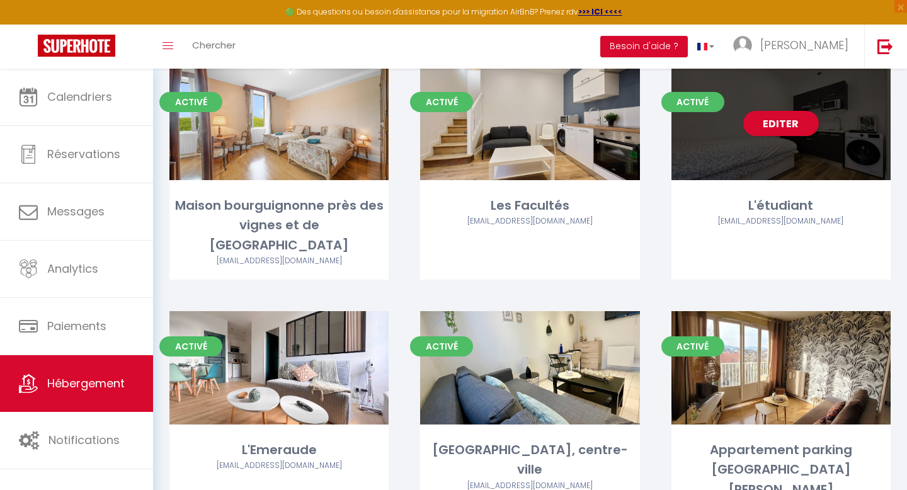
scroll to position [78, 0]
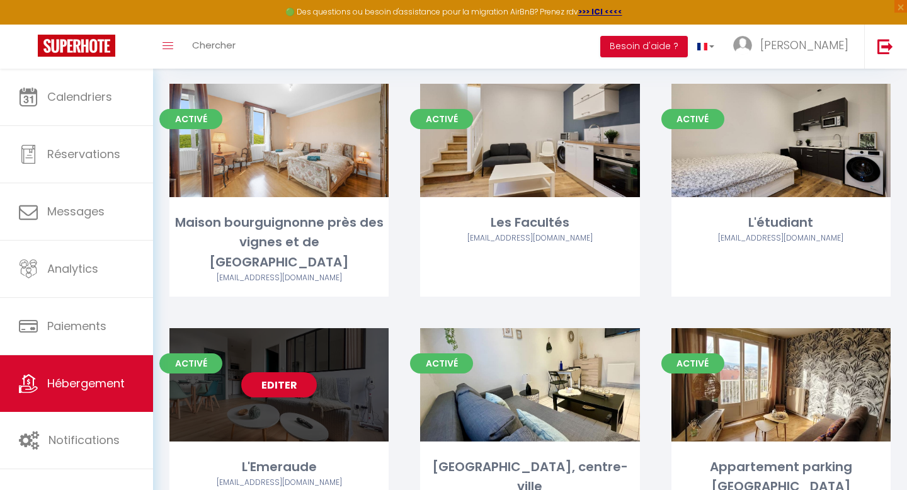
click at [266, 379] on div "Editer" at bounding box center [278, 384] width 219 height 113
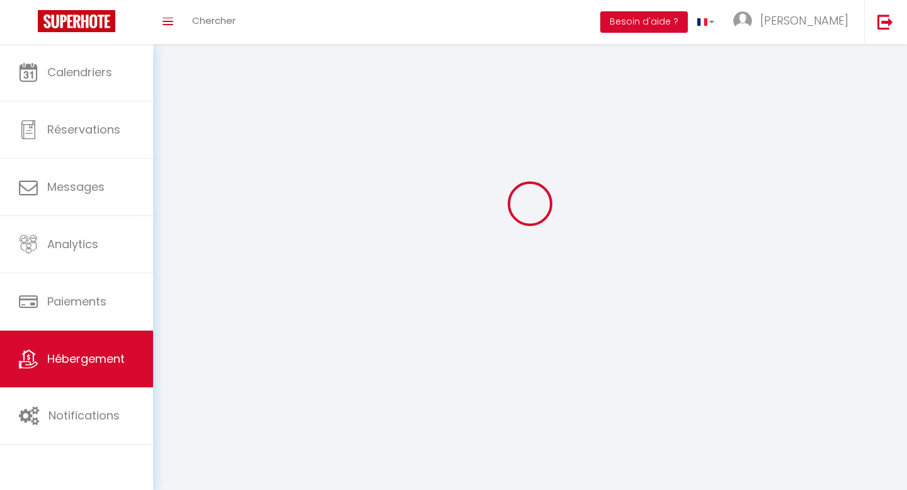
select select "1"
select select "28"
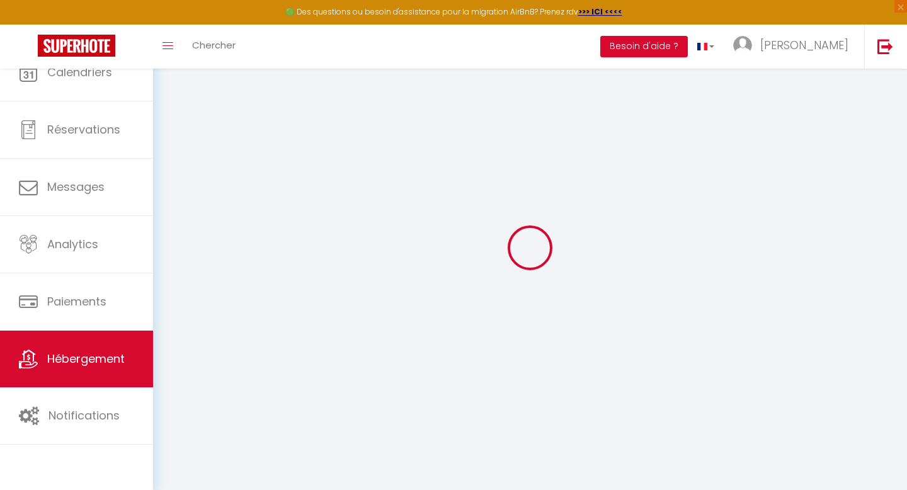
select select
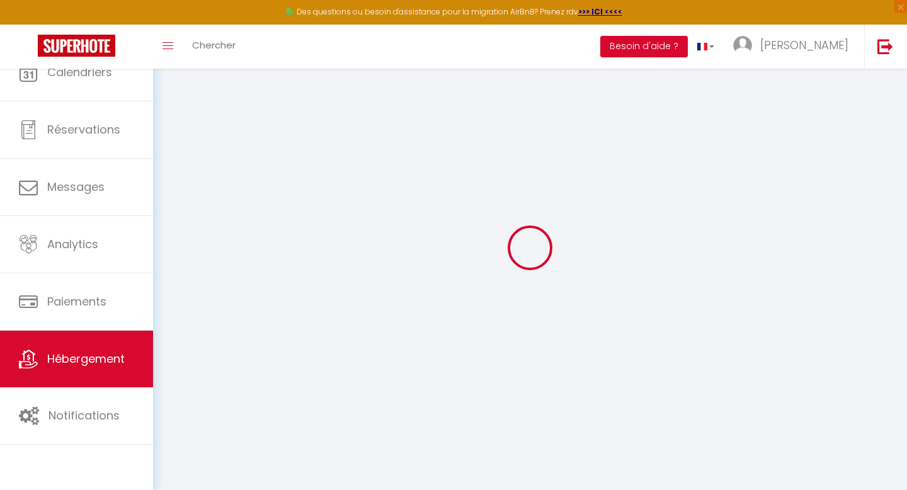
select select
checkbox input "false"
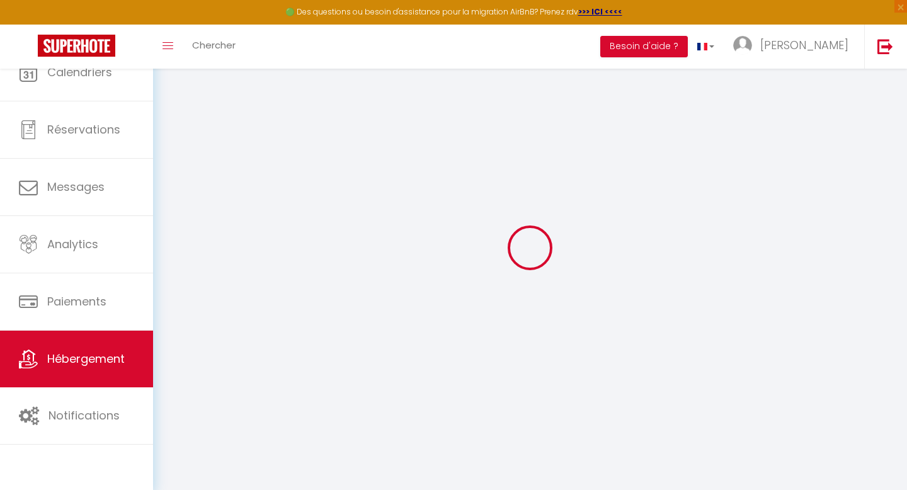
select select
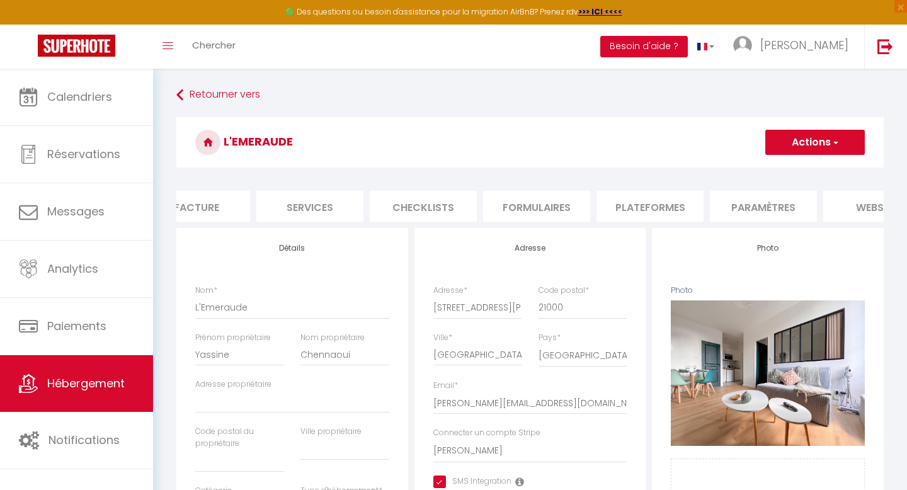
scroll to position [0, 261]
click at [670, 203] on li "Plateformes" at bounding box center [649, 206] width 107 height 31
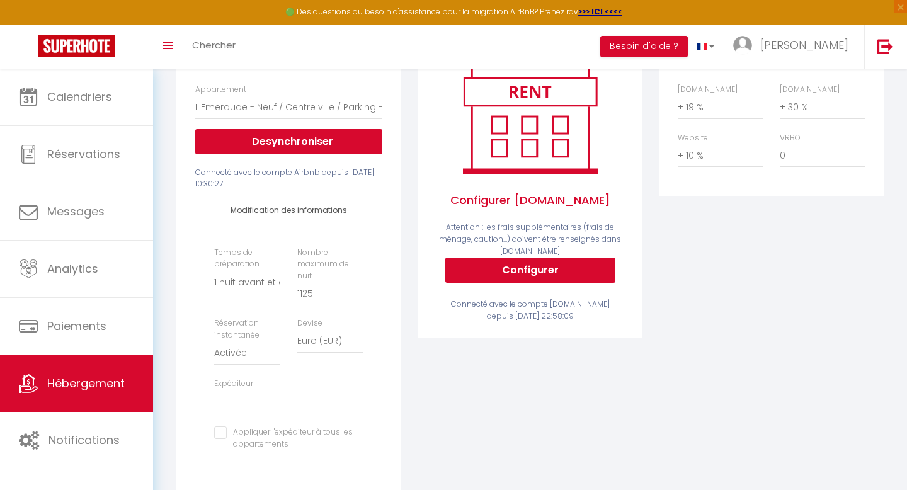
scroll to position [202, 0]
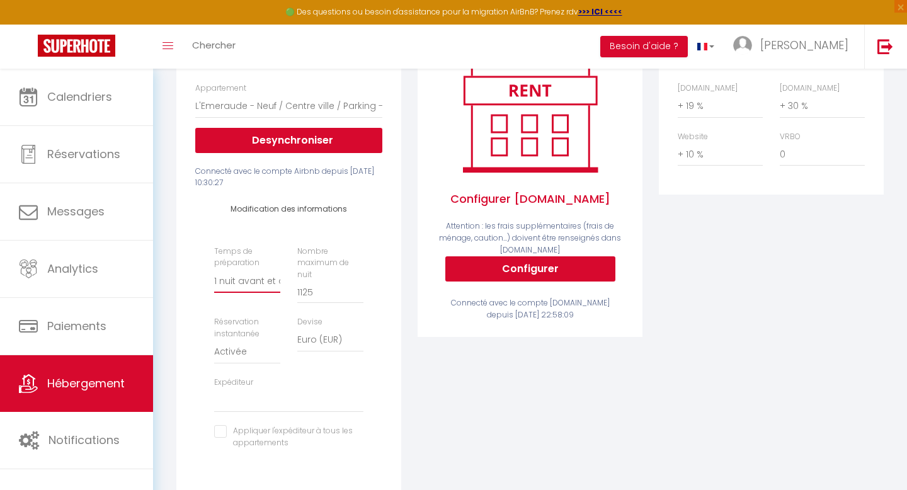
click at [262, 275] on select "Aucun 1 nuit avant et après chaque réservation 2 nuits avant et après chaque ré…" at bounding box center [247, 281] width 66 height 24
click at [214, 269] on select "Aucun 1 nuit avant et après chaque réservation 2 nuits avant et après chaque ré…" at bounding box center [247, 281] width 66 height 24
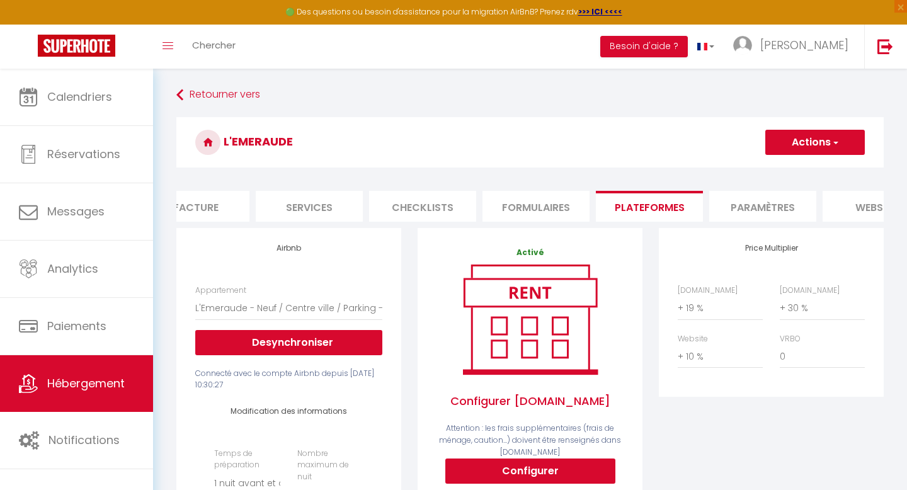
click at [816, 143] on button "Actions" at bounding box center [815, 142] width 100 height 25
click at [791, 171] on link "Enregistrer" at bounding box center [815, 170] width 100 height 16
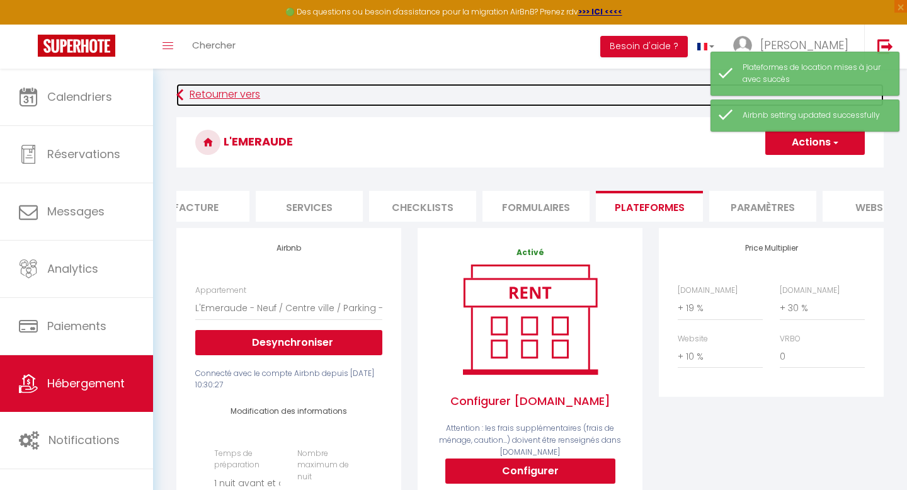
click at [224, 100] on link "Retourner vers" at bounding box center [529, 95] width 707 height 23
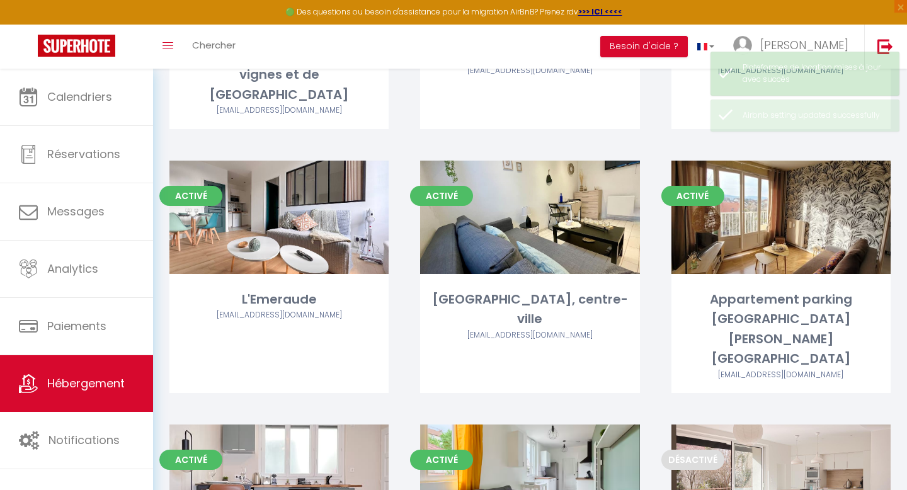
scroll to position [247, 0]
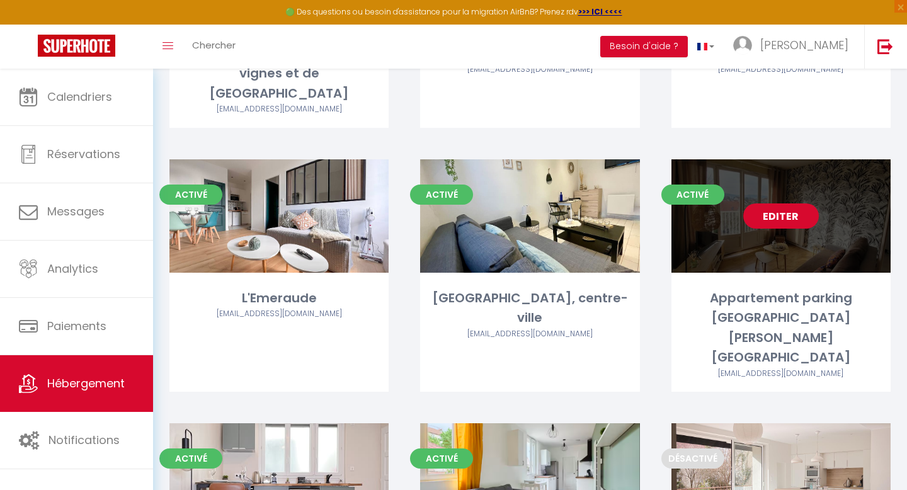
click at [782, 203] on link "Editer" at bounding box center [781, 215] width 76 height 25
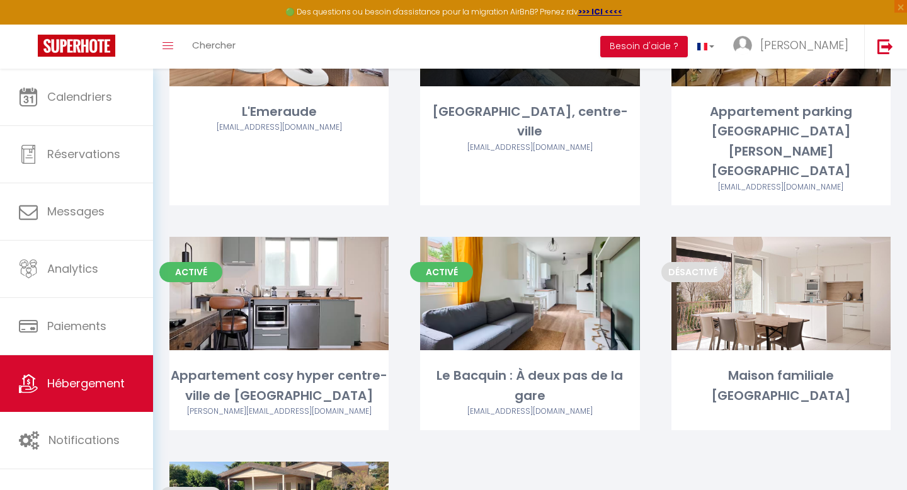
scroll to position [434, 0]
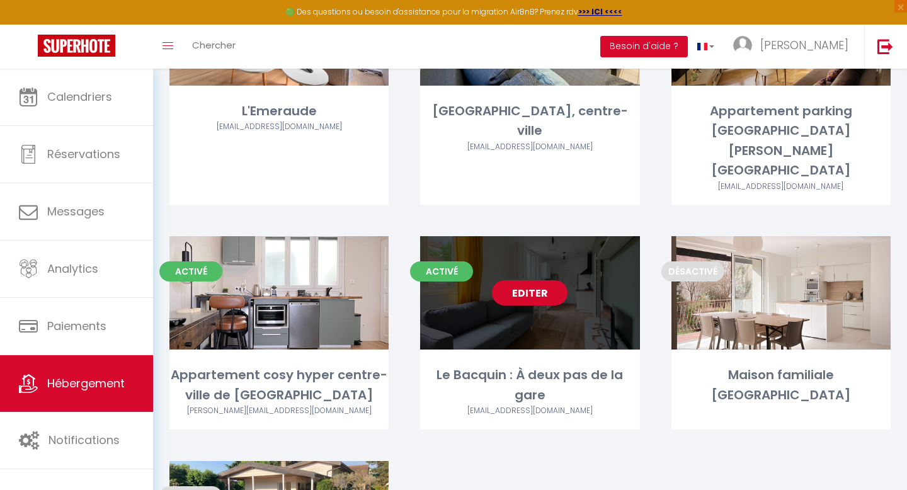
click at [521, 280] on link "Editer" at bounding box center [530, 292] width 76 height 25
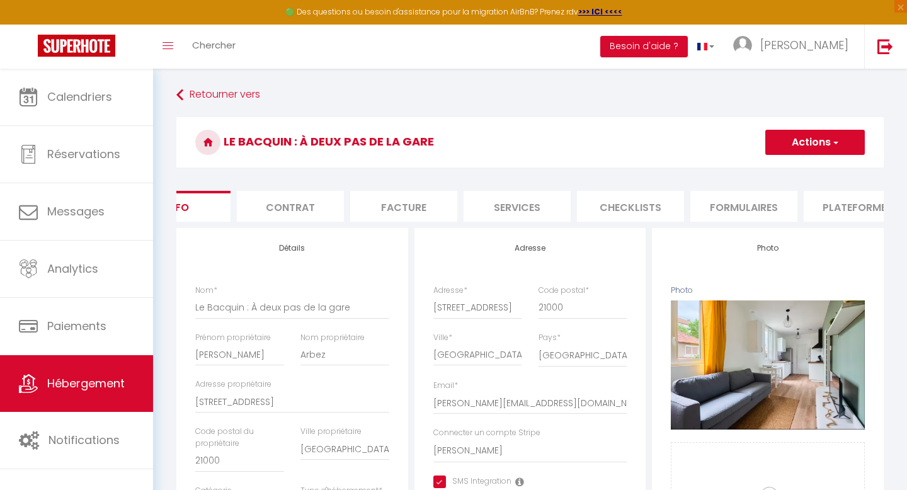
scroll to position [0, 59]
click at [846, 206] on li "Plateformes" at bounding box center [850, 206] width 107 height 31
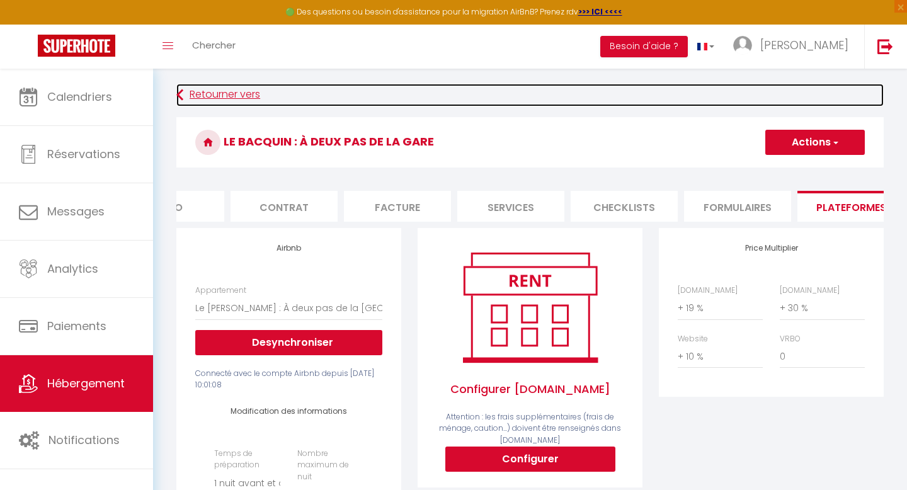
click at [224, 99] on link "Retourner vers" at bounding box center [529, 95] width 707 height 23
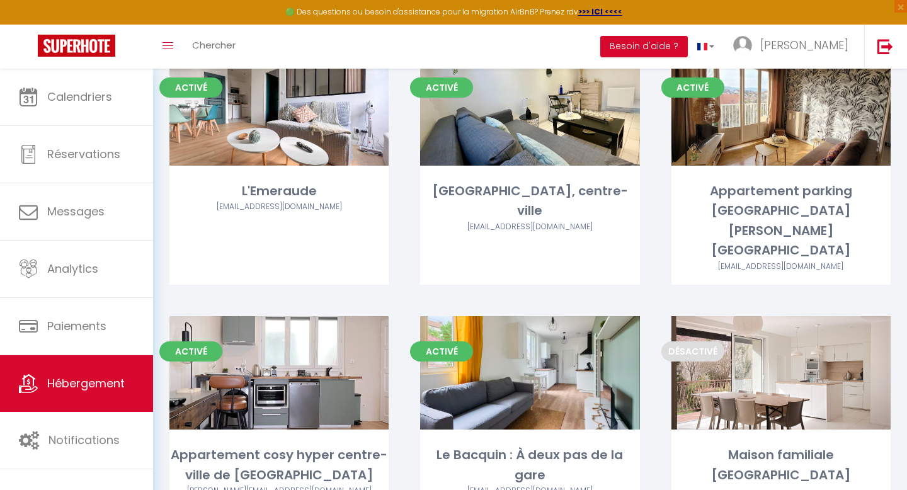
scroll to position [369, 0]
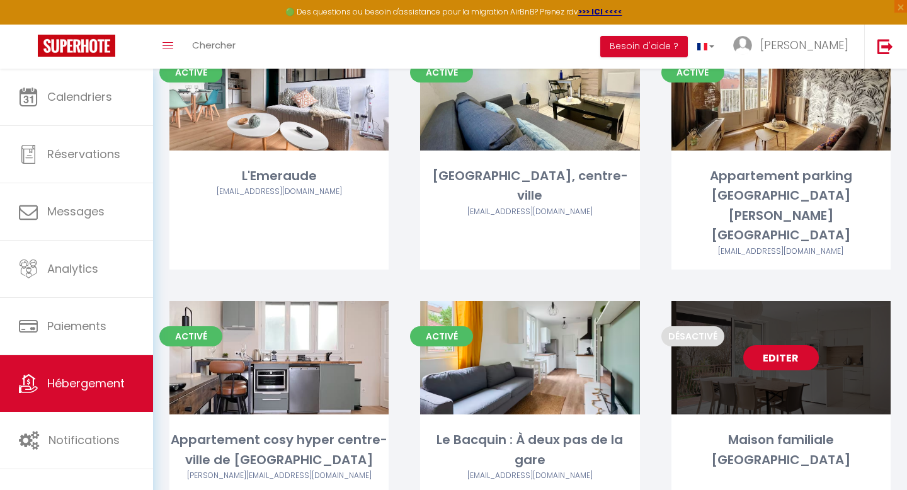
click at [785, 345] on link "Editer" at bounding box center [781, 357] width 76 height 25
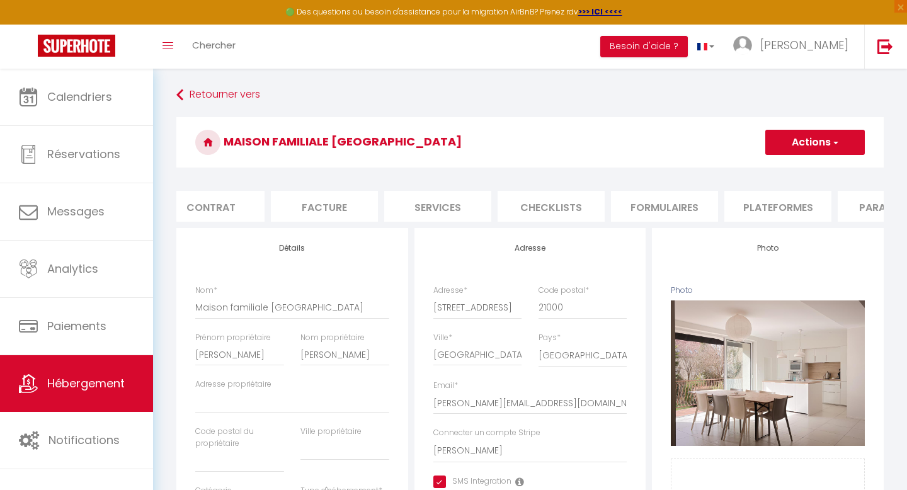
scroll to position [0, 136]
click at [803, 199] on li "Plateformes" at bounding box center [774, 206] width 107 height 31
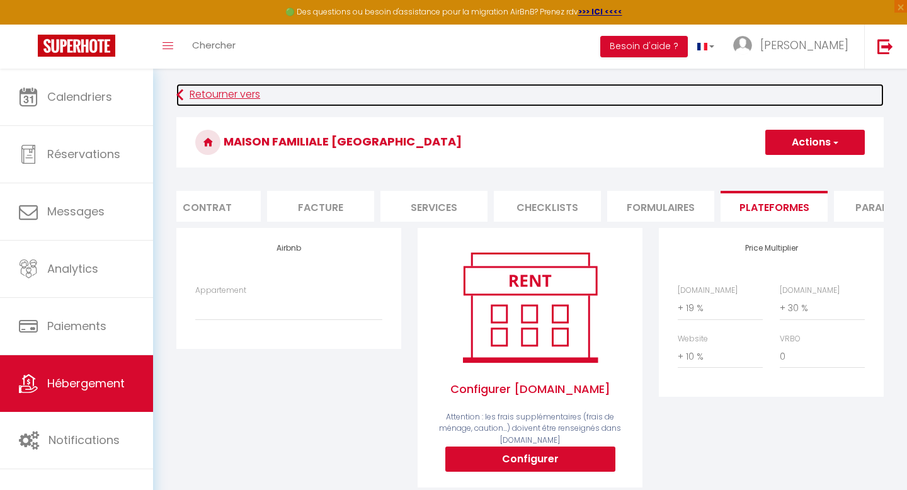
click at [205, 100] on link "Retourner vers" at bounding box center [529, 95] width 707 height 23
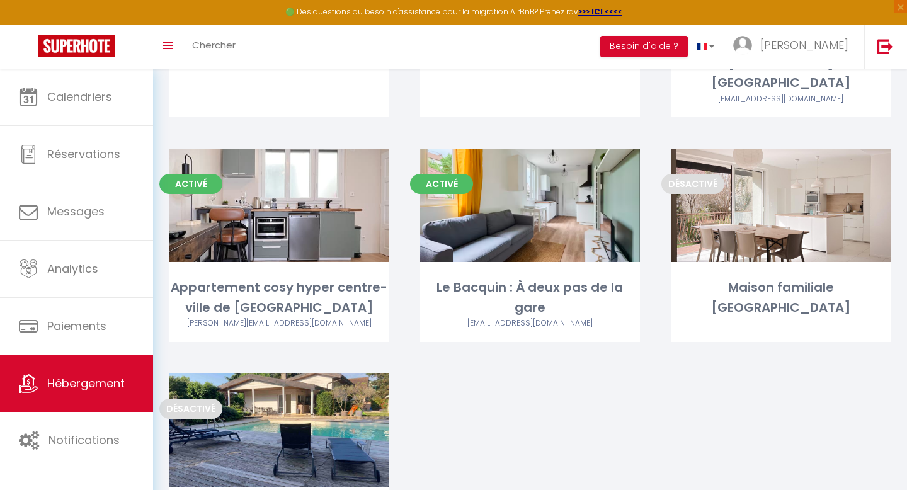
scroll to position [551, 0]
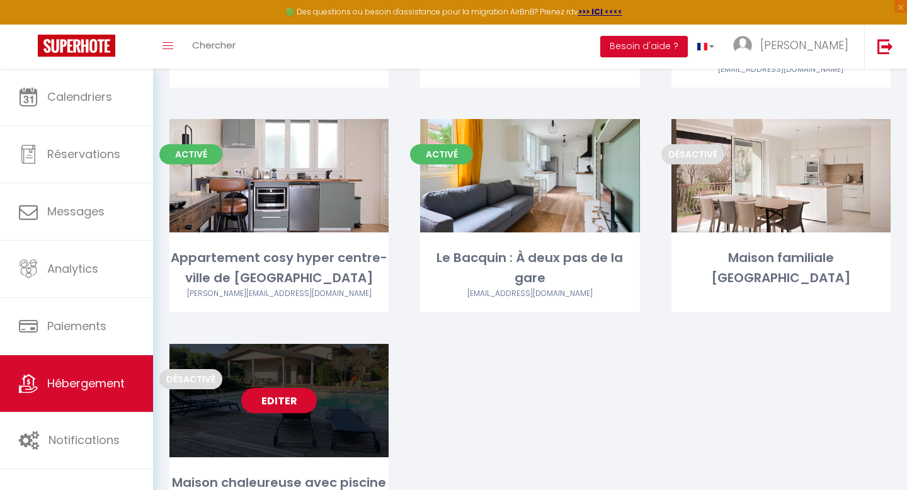
click at [282, 388] on link "Editer" at bounding box center [279, 400] width 76 height 25
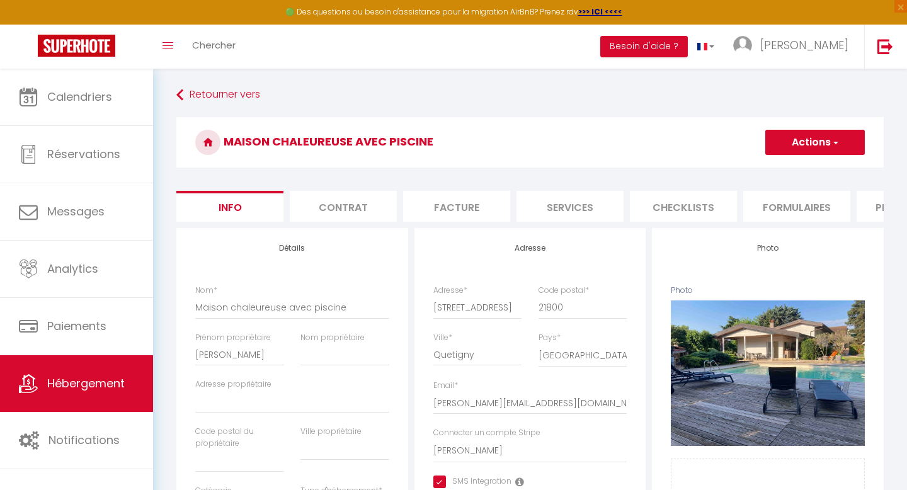
click at [783, 208] on li "Formulaires" at bounding box center [796, 206] width 107 height 31
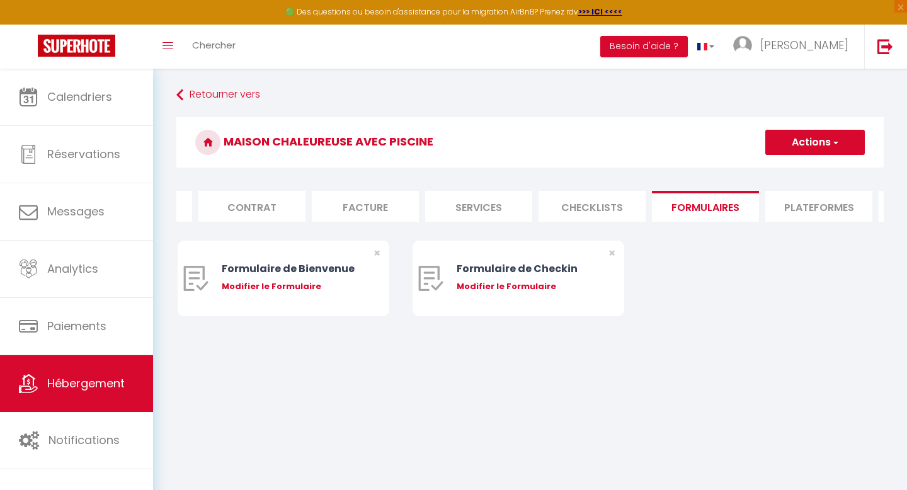
scroll to position [0, 93]
click at [802, 208] on li "Plateformes" at bounding box center [817, 206] width 107 height 31
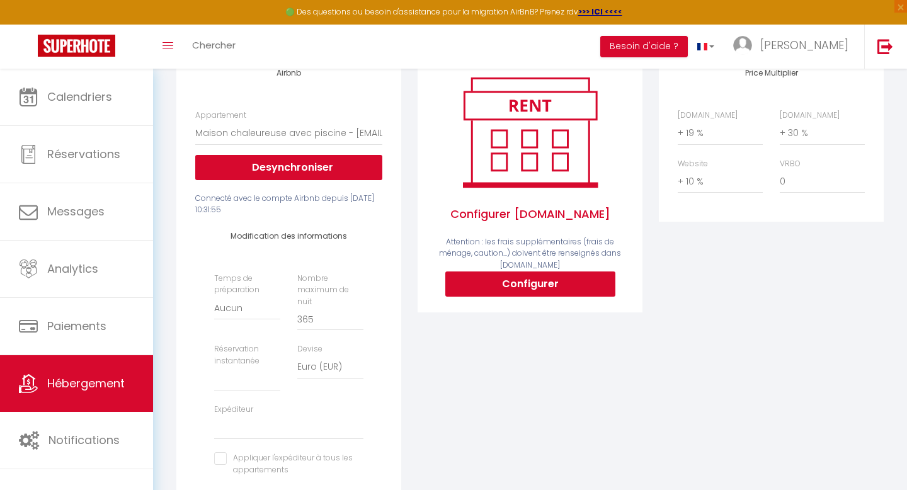
scroll to position [196, 0]
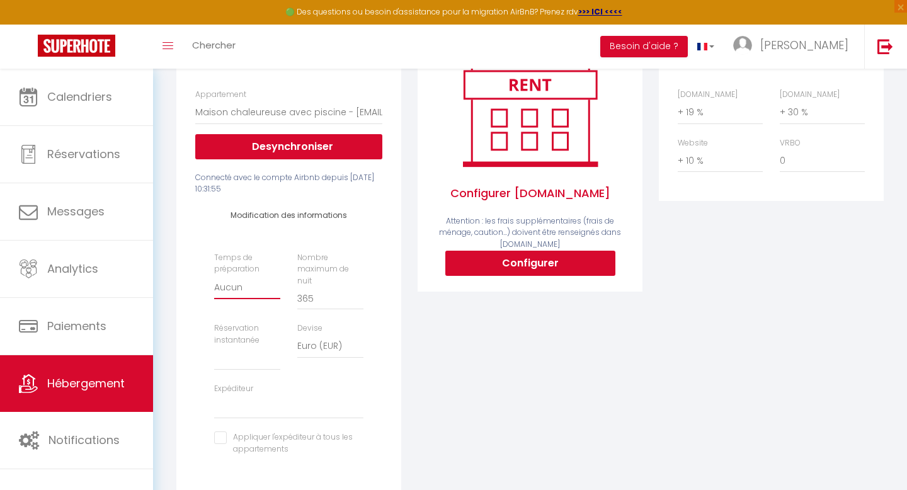
click at [222, 285] on select "Aucun 1 nuit avant et après chaque réservation 2 nuits avant et après chaque ré…" at bounding box center [247, 287] width 66 height 24
click at [214, 275] on select "Aucun 1 nuit avant et après chaque réservation 2 nuits avant et après chaque ré…" at bounding box center [247, 287] width 66 height 24
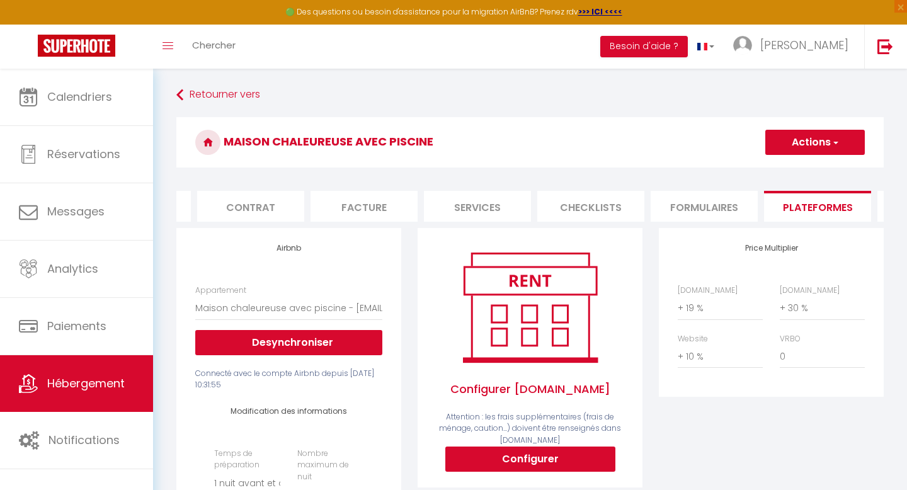
click at [792, 151] on button "Actions" at bounding box center [815, 142] width 100 height 25
click at [789, 173] on link "Enregistrer" at bounding box center [815, 170] width 100 height 16
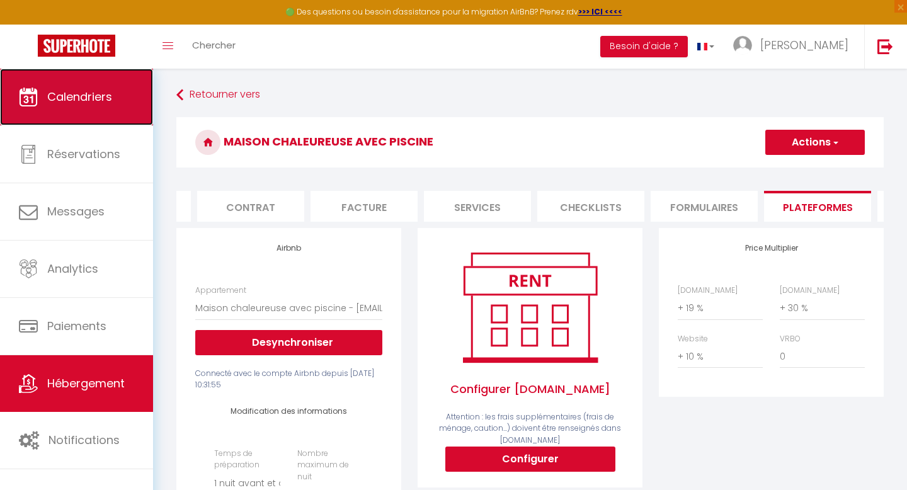
click at [48, 93] on span "Calendriers" at bounding box center [79, 97] width 65 height 16
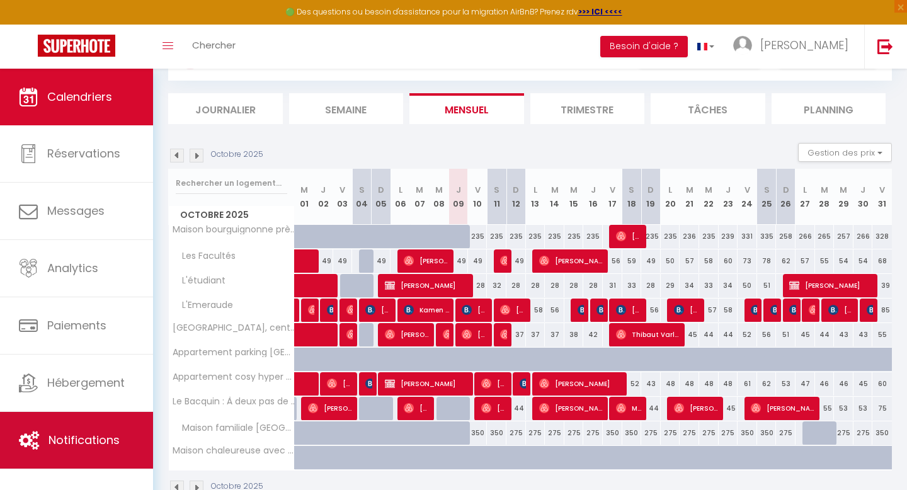
scroll to position [95, 0]
